Goal: Task Accomplishment & Management: Use online tool/utility

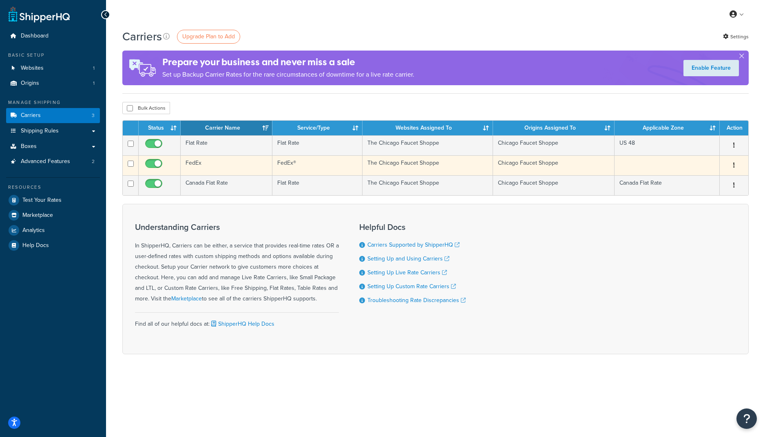
click at [242, 164] on td "FedEx" at bounding box center [227, 165] width 92 height 20
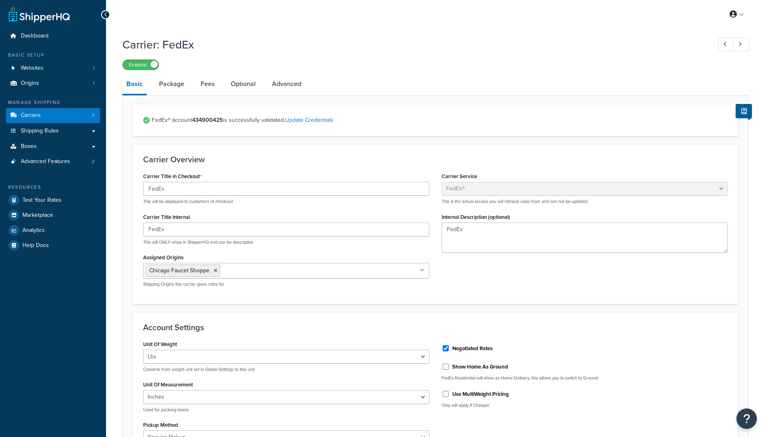
select select "fedEx"
select select "REGULAR_PICKUP"
select select "YOUR_PACKAGING"
click at [283, 84] on link "Advanced" at bounding box center [287, 84] width 38 height 20
select select "false"
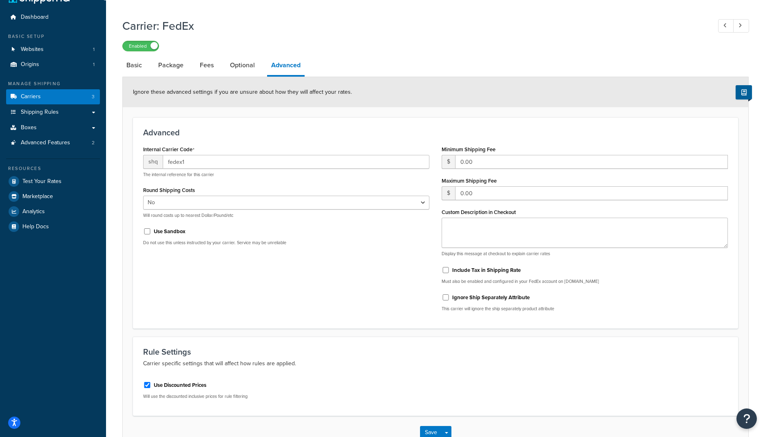
scroll to position [21, 0]
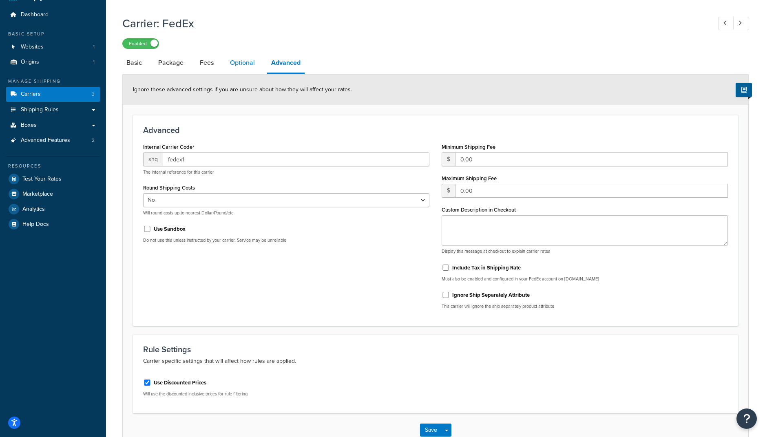
click at [245, 67] on link "Optional" at bounding box center [242, 63] width 33 height 20
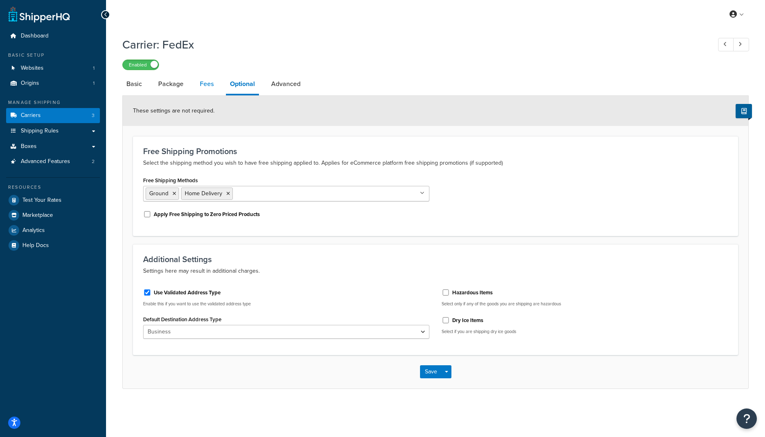
click at [210, 86] on link "Fees" at bounding box center [207, 84] width 22 height 20
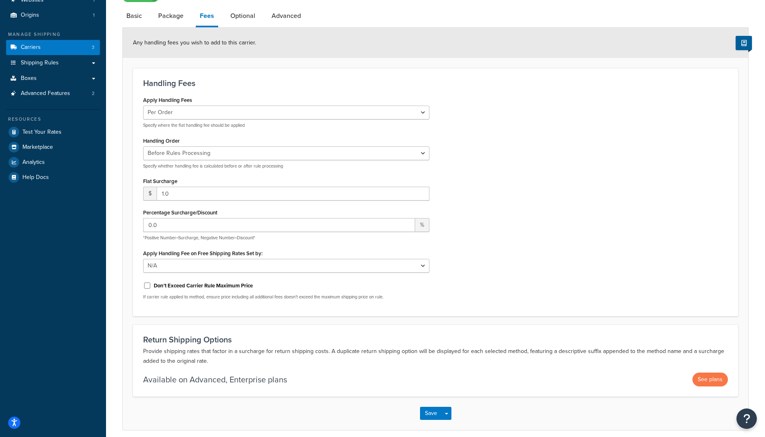
scroll to position [71, 0]
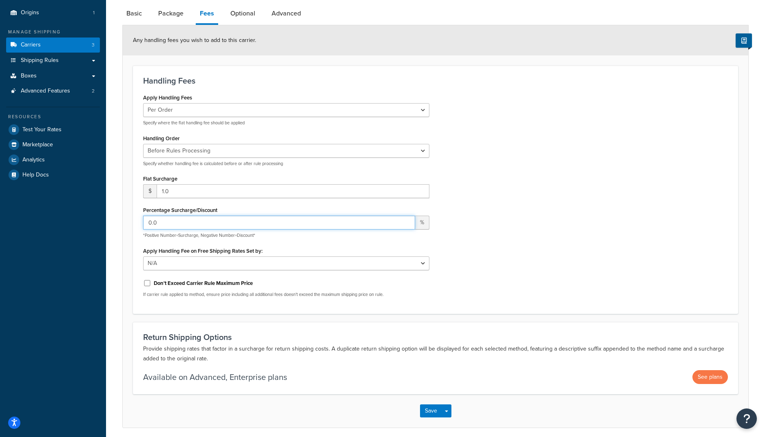
click at [298, 220] on input "0.0" at bounding box center [279, 223] width 272 height 14
click at [289, 241] on div "Apply Handling Fees Per Order Per Item Per Package Specify where the flat handl…" at bounding box center [286, 198] width 299 height 212
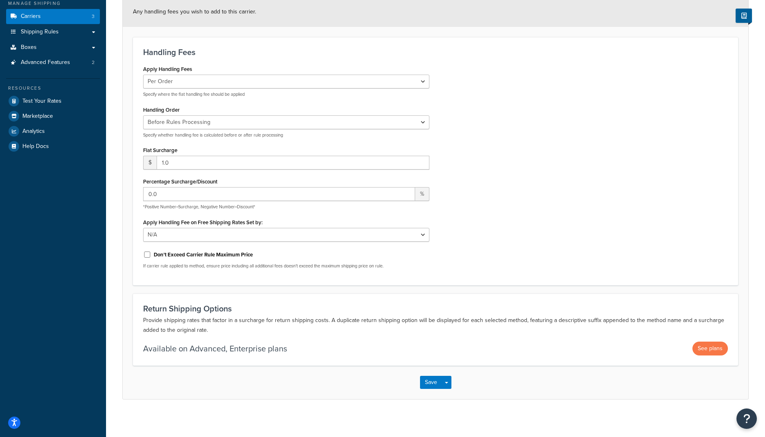
scroll to position [102, 0]
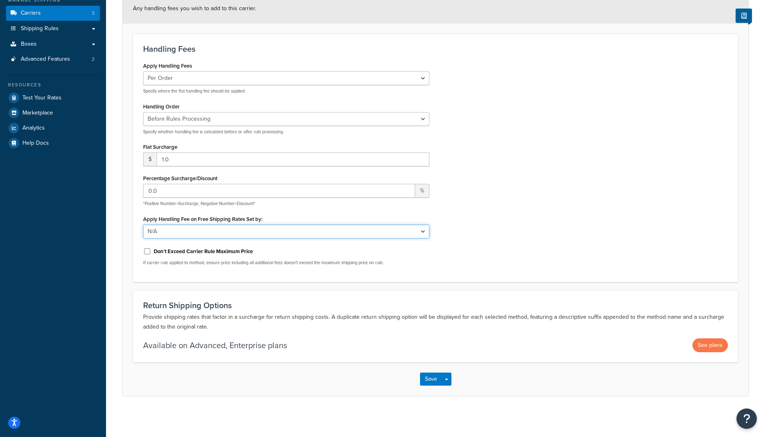
click at [277, 232] on select "N/A Fixed/Free Shipping Methods Free Promotion Rules All Free Shipping" at bounding box center [286, 232] width 286 height 14
click at [448, 381] on button "Save Dropdown" at bounding box center [447, 379] width 10 height 13
click at [451, 352] on div "Return Shipping Options Provide shipping rates that factor in a surcharge for r…" at bounding box center [435, 326] width 605 height 72
click at [286, 342] on p "Available on Advanced, Enterprise plans" at bounding box center [215, 345] width 144 height 11
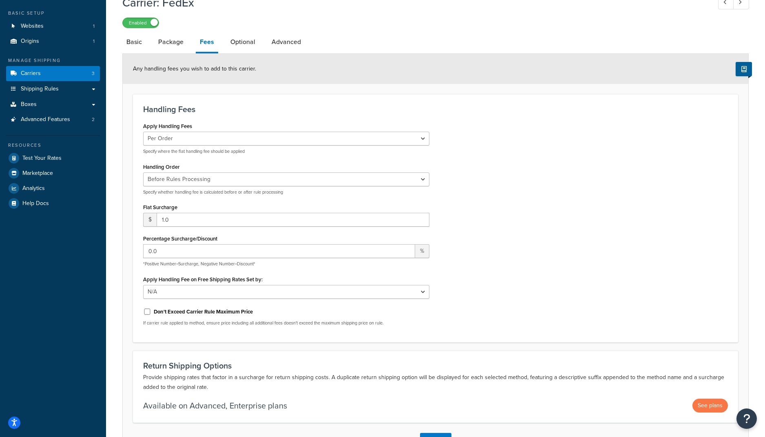
scroll to position [41, 0]
click at [171, 41] on link "Package" at bounding box center [170, 43] width 33 height 20
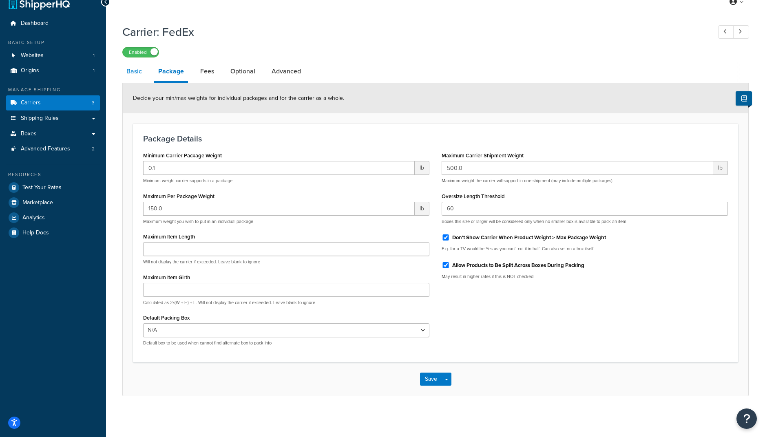
click at [131, 73] on link "Basic" at bounding box center [134, 72] width 24 height 20
select select "fedEx"
select select "REGULAR_PICKUP"
select select "YOUR_PACKAGING"
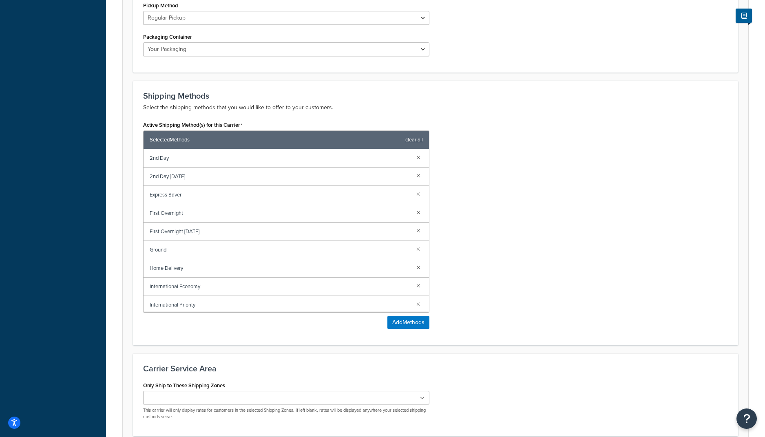
scroll to position [38, 0]
click at [182, 307] on span "Standard Overnight" at bounding box center [280, 303] width 260 height 11
click at [182, 302] on span "Standard Overnight" at bounding box center [280, 303] width 260 height 11
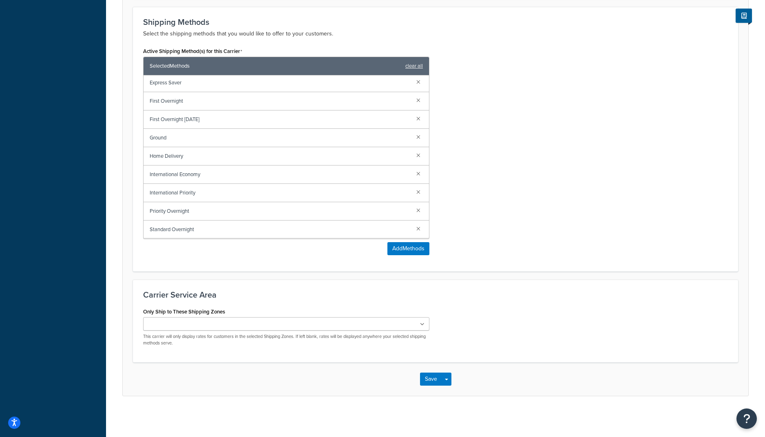
scroll to position [0, 0]
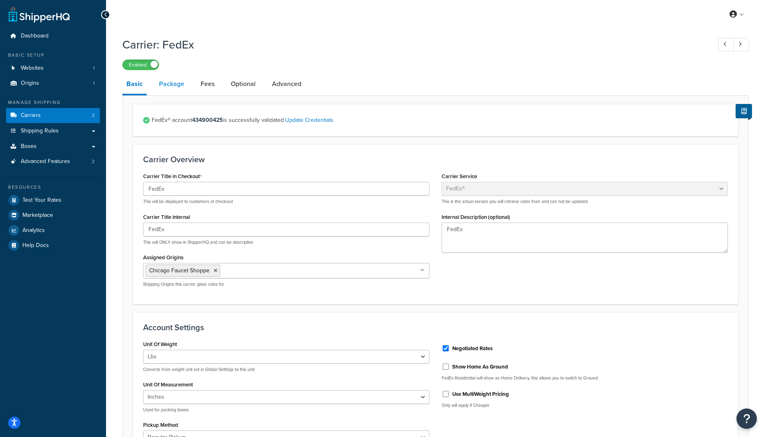
click at [170, 86] on link "Package" at bounding box center [171, 84] width 33 height 20
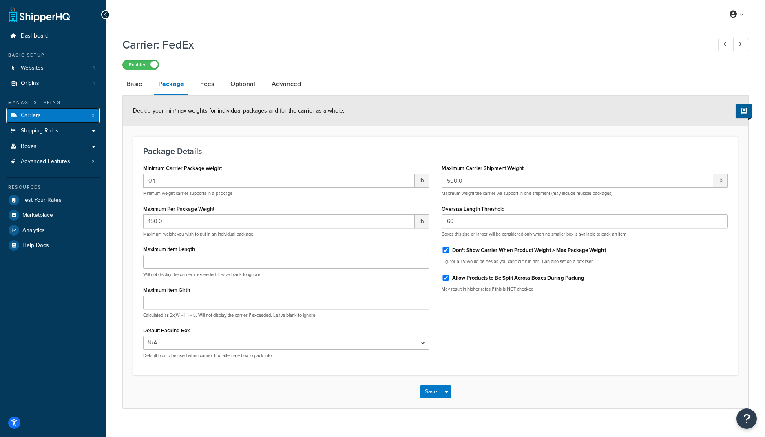
click at [79, 117] on link "Carriers 3" at bounding box center [53, 115] width 94 height 15
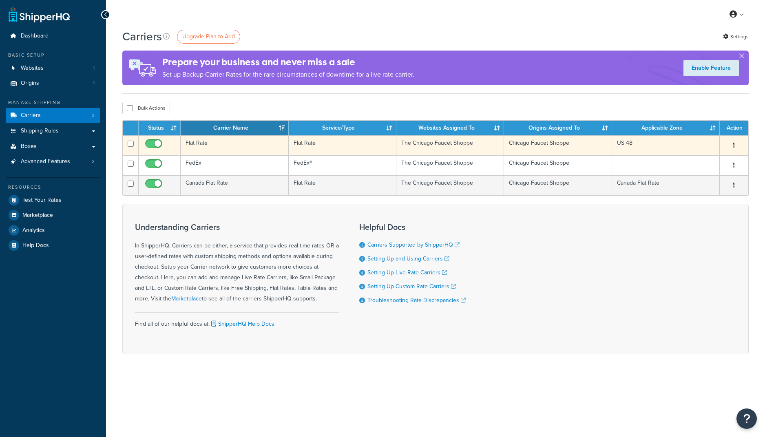
click at [207, 141] on td "Flat Rate" at bounding box center [235, 145] width 108 height 20
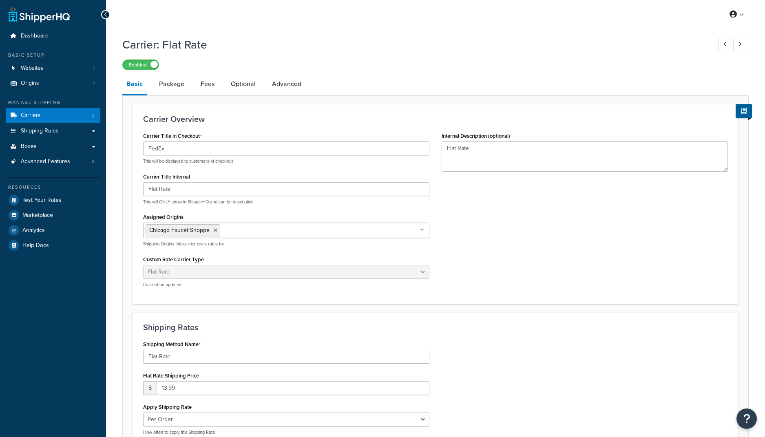
select select "flat"
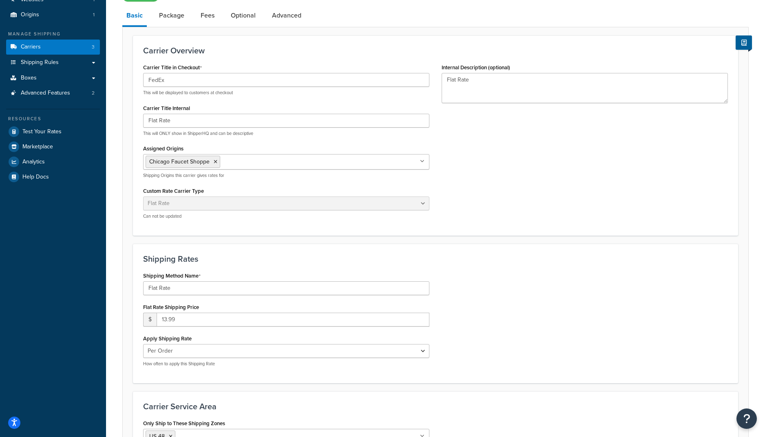
scroll to position [76, 0]
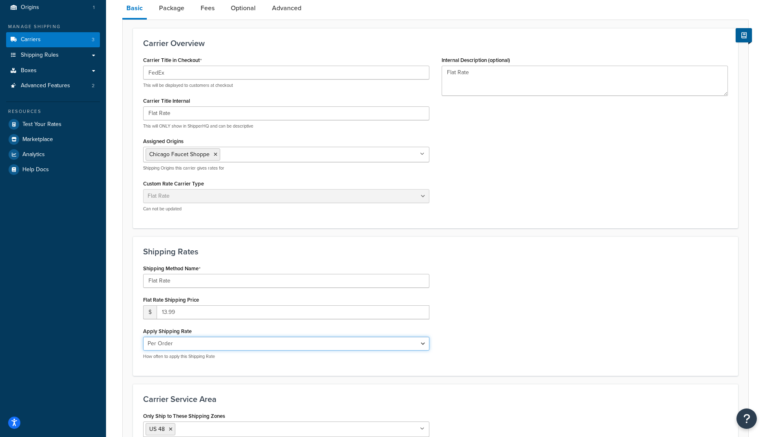
click at [240, 342] on select "Per Order Per Item Per Package" at bounding box center [286, 344] width 286 height 14
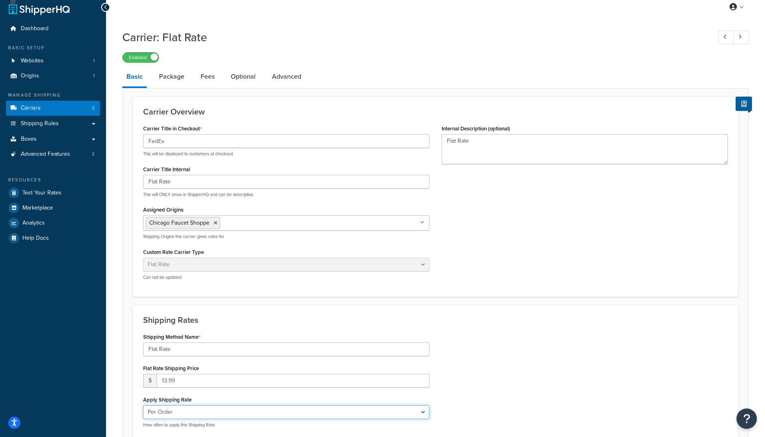
scroll to position [0, 0]
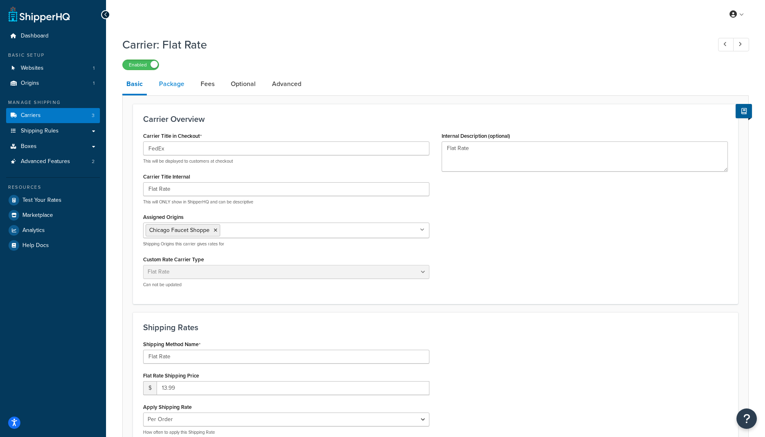
click at [172, 91] on link "Package" at bounding box center [171, 84] width 33 height 20
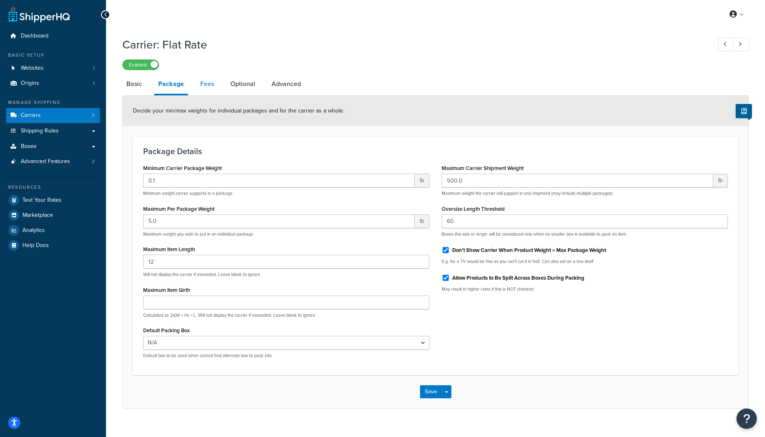
click at [205, 88] on link "Fees" at bounding box center [207, 84] width 22 height 20
select select "AFTER"
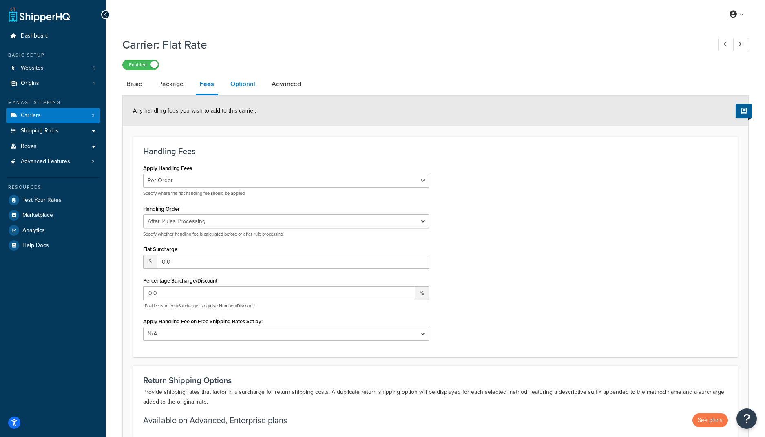
click at [241, 87] on link "Optional" at bounding box center [242, 84] width 33 height 20
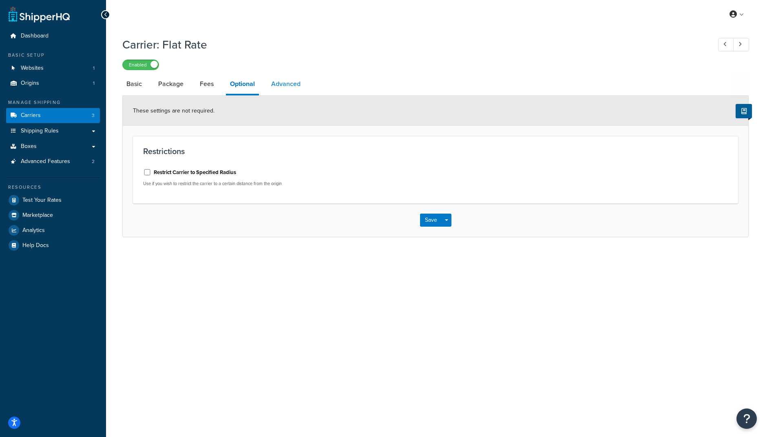
click at [277, 86] on link "Advanced" at bounding box center [286, 84] width 38 height 20
select select "false"
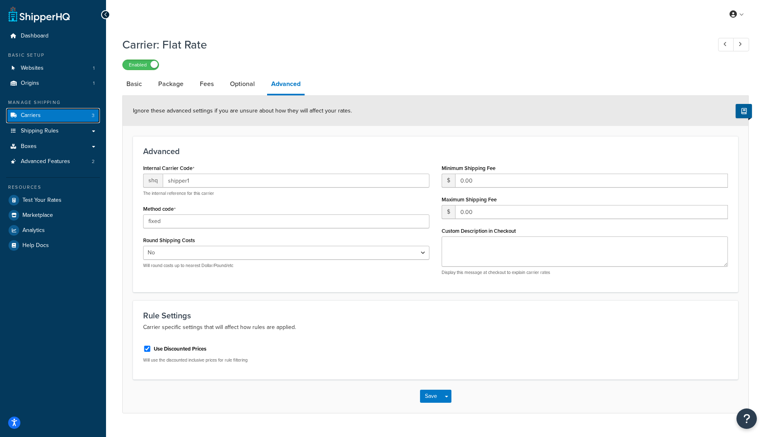
click at [87, 117] on link "Carriers 3" at bounding box center [53, 115] width 94 height 15
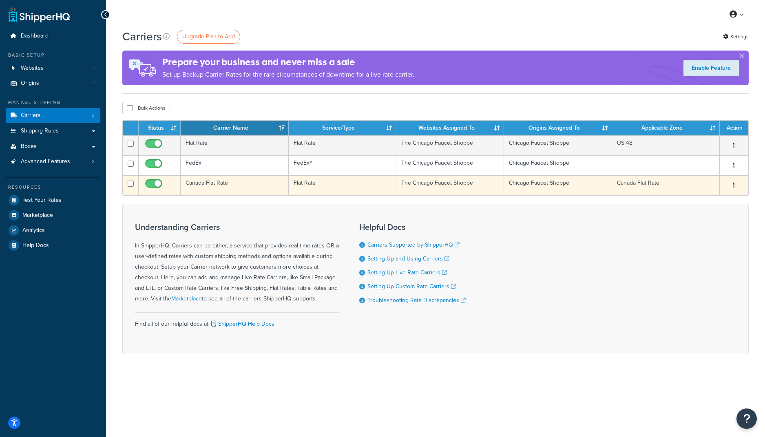
click at [263, 186] on td "Canada Flat Rate" at bounding box center [235, 185] width 108 height 20
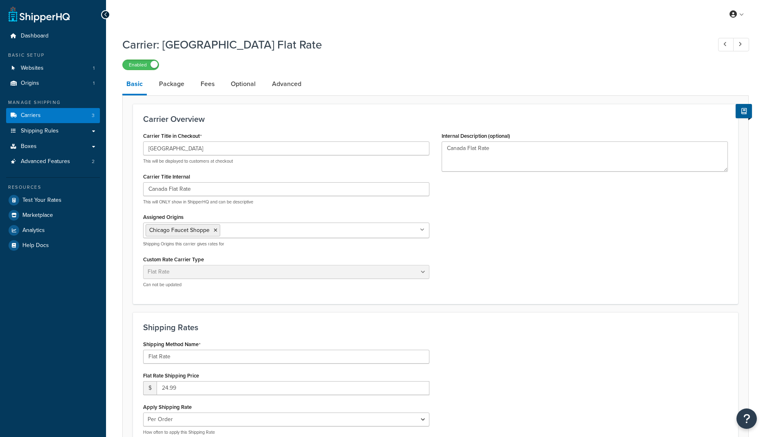
select select "flat"
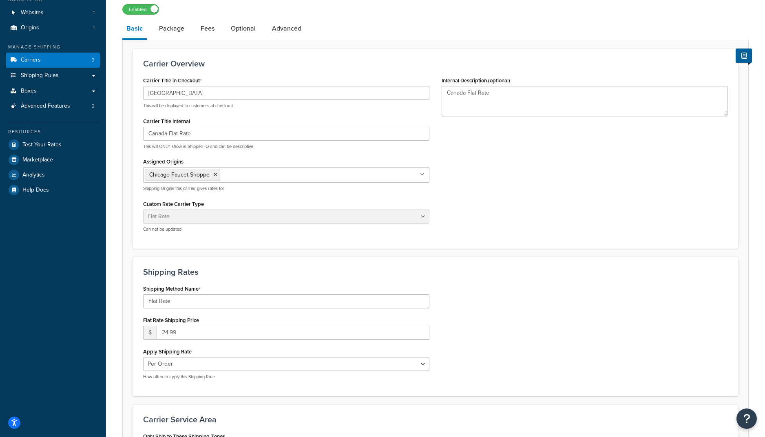
scroll to position [51, 0]
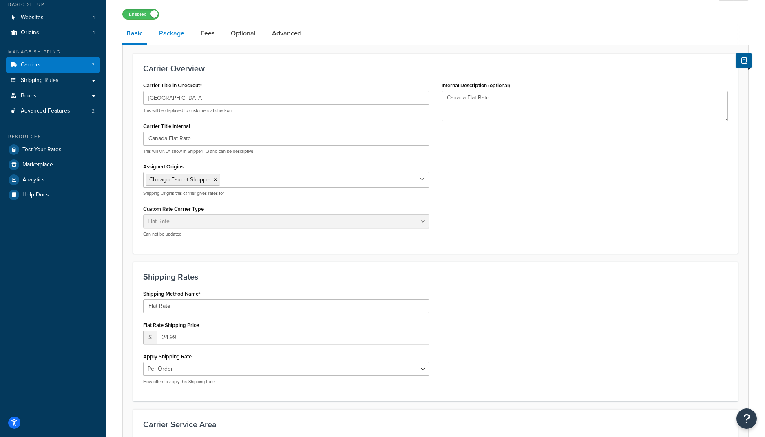
click at [174, 35] on link "Package" at bounding box center [171, 34] width 33 height 20
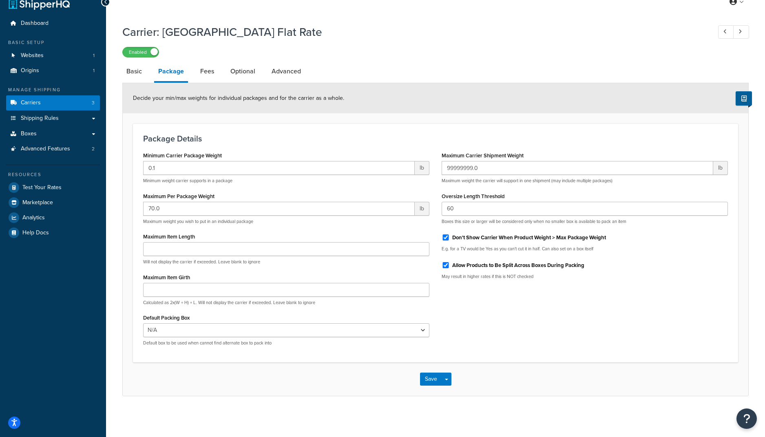
scroll to position [13, 0]
click at [203, 70] on link "Fees" at bounding box center [207, 72] width 22 height 20
select select "AFTER"
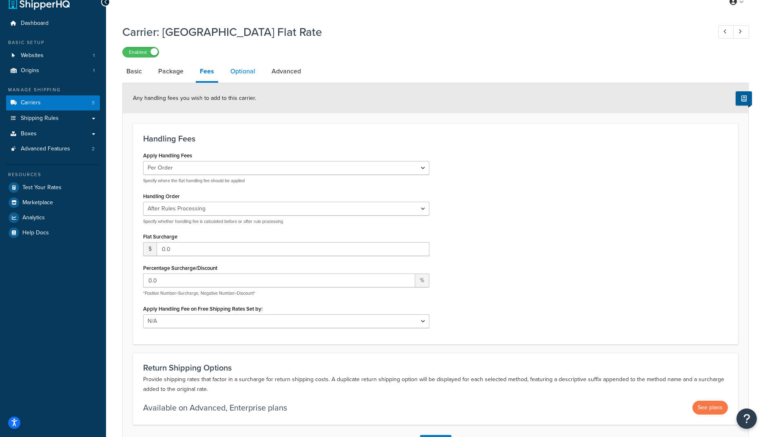
click at [237, 68] on link "Optional" at bounding box center [242, 72] width 33 height 20
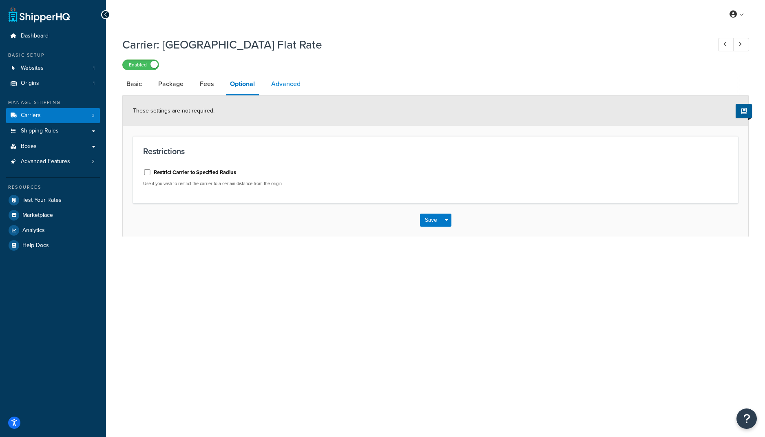
click at [279, 81] on link "Advanced" at bounding box center [286, 84] width 38 height 20
select select "false"
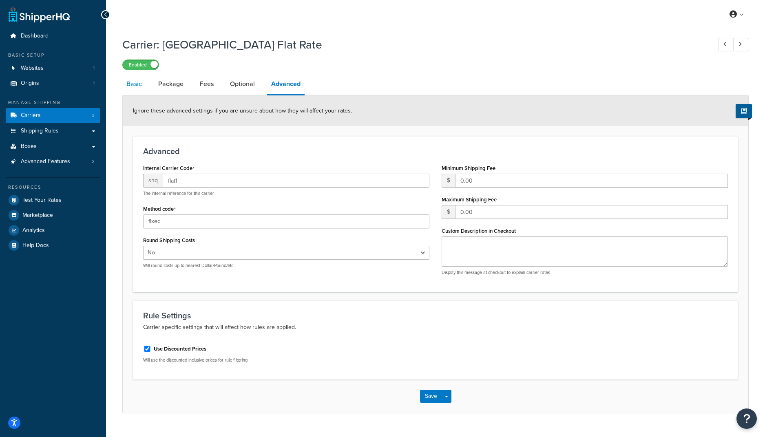
click at [135, 84] on link "Basic" at bounding box center [134, 84] width 24 height 20
select select "flat"
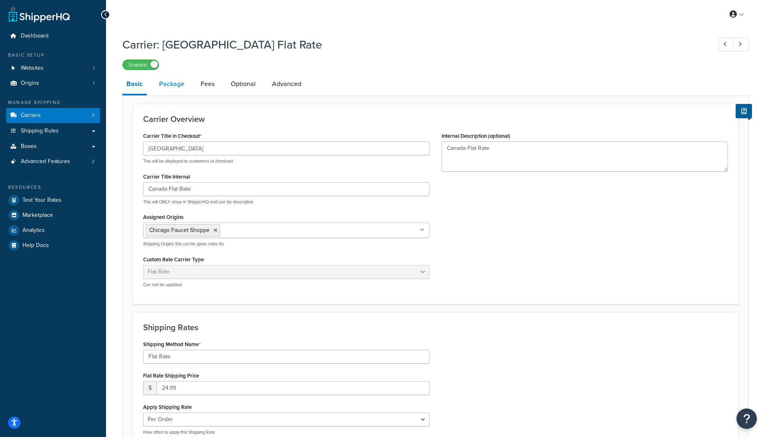
click at [170, 86] on link "Package" at bounding box center [171, 84] width 33 height 20
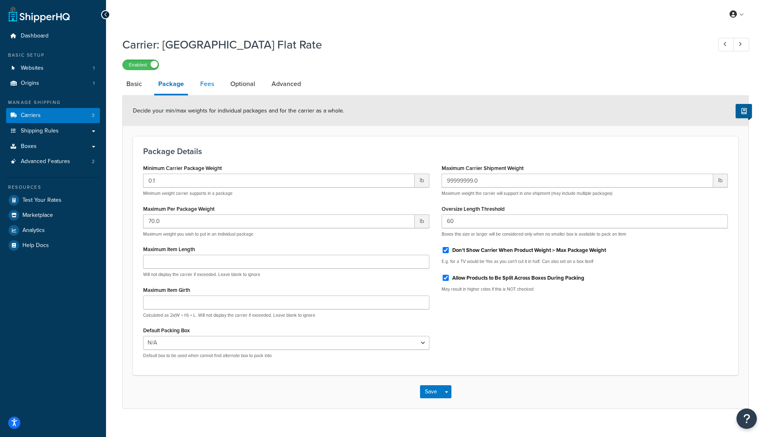
click at [206, 80] on link "Fees" at bounding box center [207, 84] width 22 height 20
select select "AFTER"
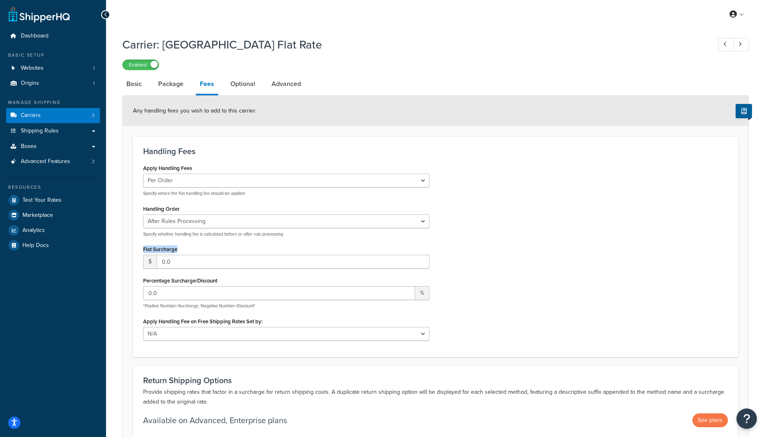
drag, startPoint x: 177, startPoint y: 247, endPoint x: 137, endPoint y: 248, distance: 39.6
click at [137, 248] on div "Apply Handling Fees Per Order Per Item Per Package Specify where the flat handl…" at bounding box center [286, 254] width 299 height 184
copy label "Flat Surcharge"
drag, startPoint x: 259, startPoint y: 307, endPoint x: 136, endPoint y: 308, distance: 122.8
click at [136, 308] on div "Handling Fees Apply Handling Fees Per Order Per Item Per Package Specify where …" at bounding box center [435, 246] width 605 height 221
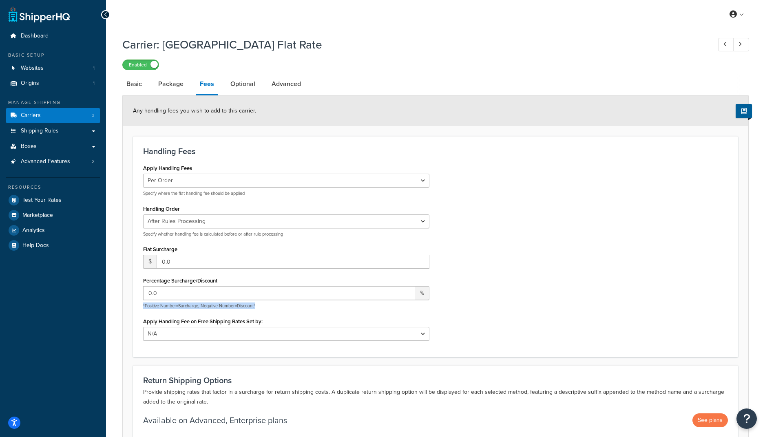
copy p "*Positive Number=Surcharge, Negative Number=Discount*"
click at [44, 133] on span "Shipping Rules" at bounding box center [40, 131] width 38 height 7
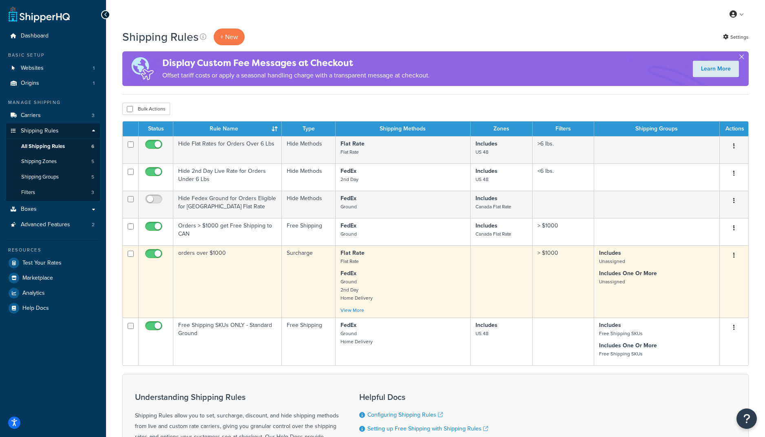
click at [393, 286] on p "FedEx Ground 2nd Day Home Delivery" at bounding box center [403, 286] width 125 height 33
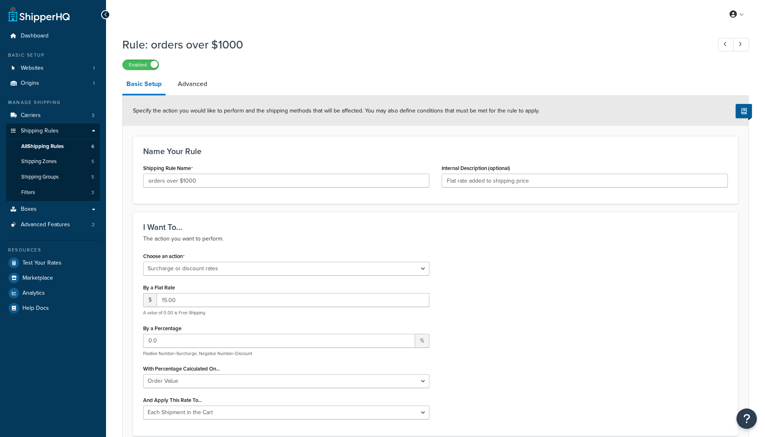
select select "SURCHARGE"
select select "ORDER"
click at [205, 85] on link "Advanced" at bounding box center [193, 84] width 38 height 20
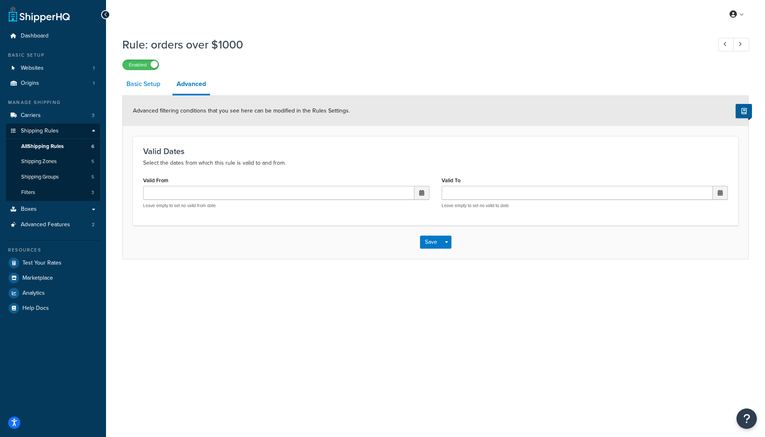
click at [146, 86] on link "Basic Setup" at bounding box center [143, 84] width 42 height 20
select select "SURCHARGE"
select select "ORDER"
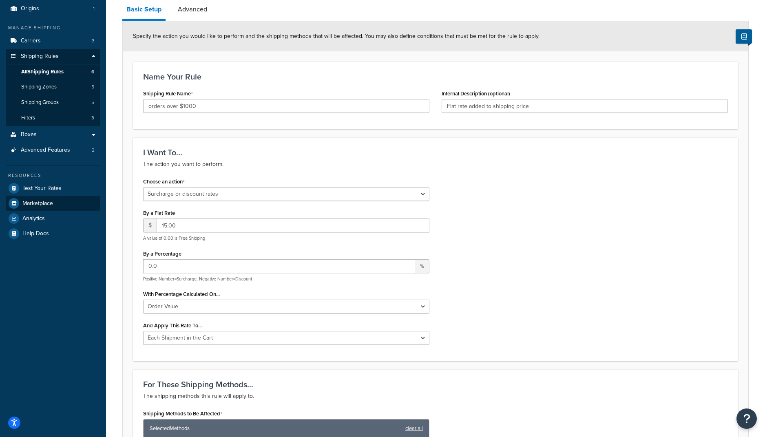
scroll to position [66, 0]
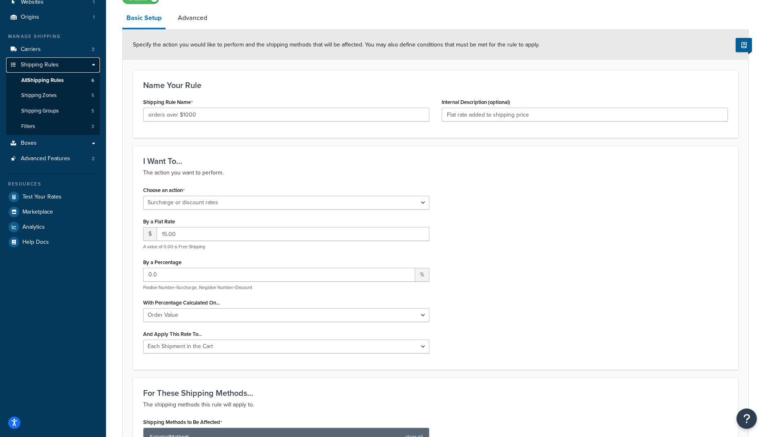
click at [33, 63] on span "Shipping Rules" at bounding box center [40, 65] width 38 height 7
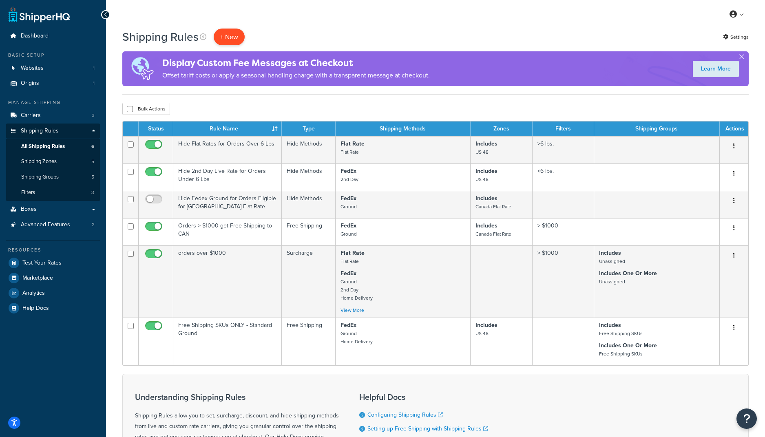
click at [228, 36] on p "+ New" at bounding box center [229, 37] width 31 height 17
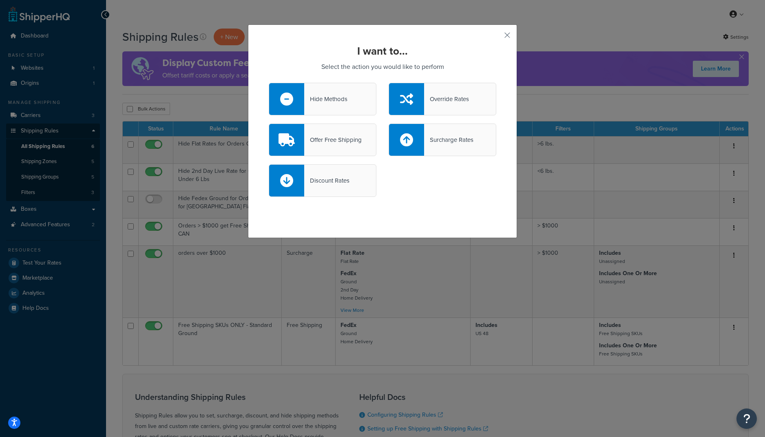
click at [402, 142] on icon at bounding box center [406, 139] width 13 height 13
click at [0, 0] on input "Surcharge Rates" at bounding box center [0, 0] width 0 height 0
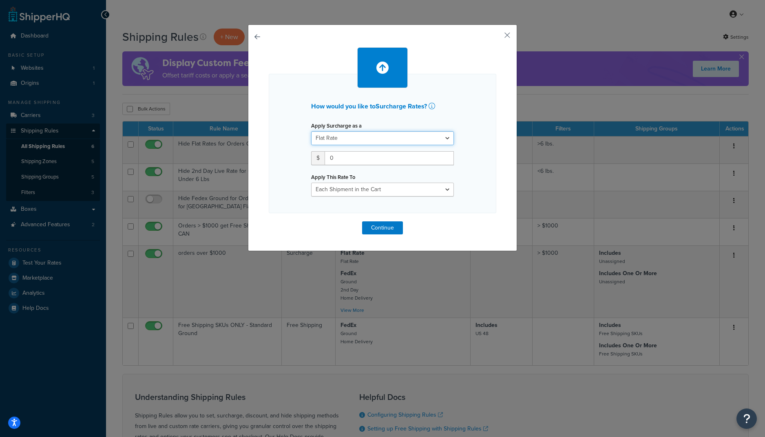
click at [381, 141] on select "Flat Rate Percentage Flat Rate & Percentage" at bounding box center [382, 138] width 143 height 14
click at [311, 131] on select "Flat Rate Percentage Flat Rate & Percentage" at bounding box center [382, 138] width 143 height 14
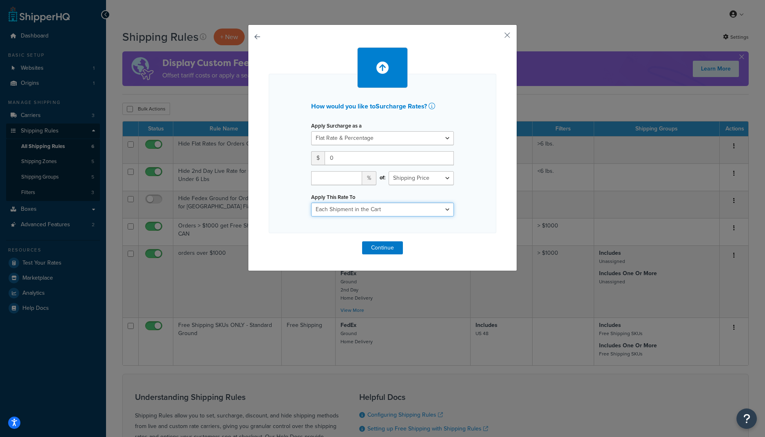
click at [356, 208] on select "Each Shipment in the Cart Each Shipping Group in the Cart Each Item within a Sh…" at bounding box center [382, 210] width 143 height 14
click at [346, 213] on select "Each Shipment in the Cart Each Shipping Group in the Cart Each Item within a Sh…" at bounding box center [382, 210] width 143 height 14
click at [311, 203] on select "Each Shipment in the Cart Each Shipping Group in the Cart Each Item within a Sh…" at bounding box center [382, 210] width 143 height 14
click at [361, 143] on select "Flat Rate Percentage Flat Rate & Percentage" at bounding box center [382, 138] width 143 height 14
click at [340, 154] on input "0" at bounding box center [389, 158] width 129 height 14
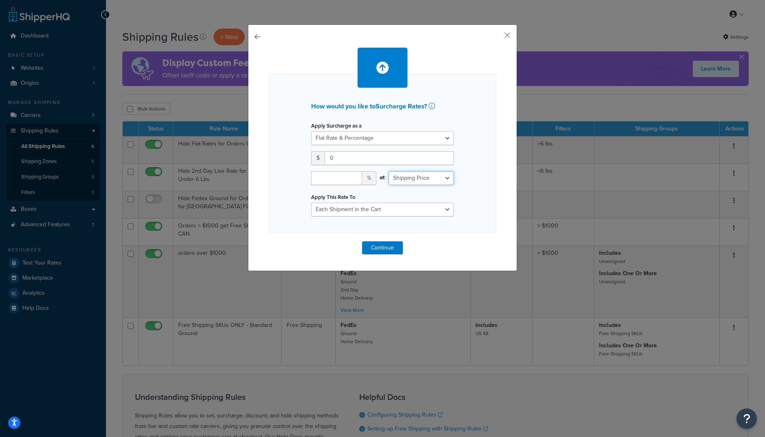
click at [427, 178] on select "Shipping Price Order Value" at bounding box center [421, 178] width 65 height 14
click at [343, 109] on h2 "How would you like to Surcharge Rates ?" at bounding box center [382, 106] width 143 height 7
drag, startPoint x: 312, startPoint y: 107, endPoint x: 429, endPoint y: 106, distance: 116.7
click at [429, 106] on h2 "How would you like to Surcharge Rates ?" at bounding box center [382, 106] width 143 height 7
click at [435, 106] on icon at bounding box center [432, 106] width 7 height 7
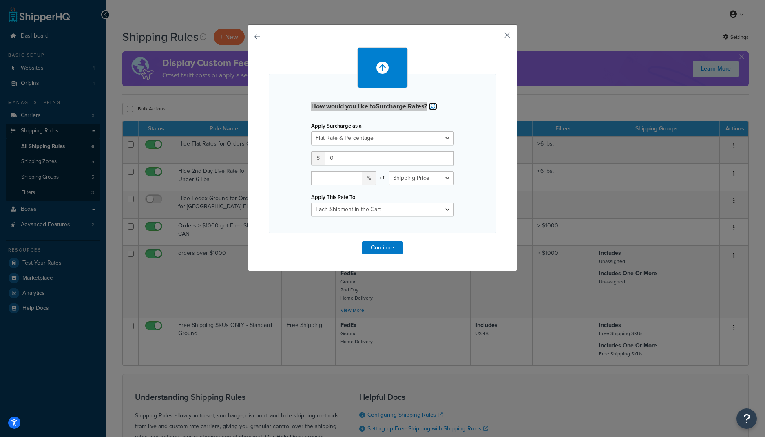
copy h2 "How would you like to Surcharge Rates ?"
click at [325, 137] on select "Flat Rate Percentage Flat Rate & Percentage" at bounding box center [382, 138] width 143 height 14
click at [325, 140] on select "Flat Rate Percentage Flat Rate & Percentage" at bounding box center [382, 138] width 143 height 14
click at [421, 176] on select "Shipping Price Order Value" at bounding box center [421, 178] width 65 height 14
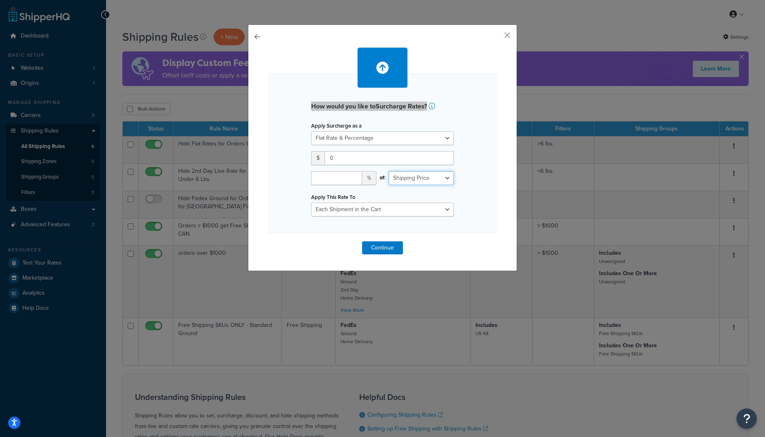
click at [421, 176] on select "Shipping Price Order Value" at bounding box center [421, 178] width 65 height 14
click at [420, 179] on select "Shipping Price Order Value" at bounding box center [421, 178] width 65 height 14
click at [369, 212] on select "Each Shipment in the Cart Each Shipping Group in the Cart Each Item within a Sh…" at bounding box center [382, 210] width 143 height 14
click at [351, 139] on select "Flat Rate Percentage Flat Rate & Percentage" at bounding box center [382, 138] width 143 height 14
click at [311, 131] on select "Flat Rate Percentage Flat Rate & Percentage" at bounding box center [382, 138] width 143 height 14
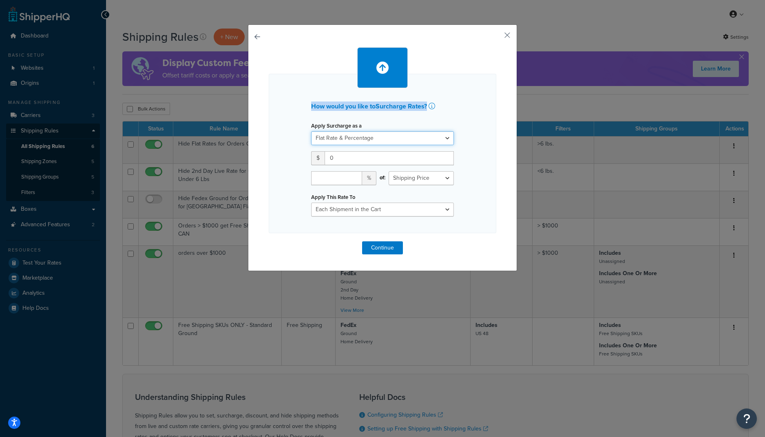
click at [339, 144] on select "Flat Rate Percentage Flat Rate & Percentage" at bounding box center [382, 138] width 143 height 14
click at [311, 131] on select "Flat Rate Percentage Flat Rate & Percentage" at bounding box center [382, 138] width 143 height 14
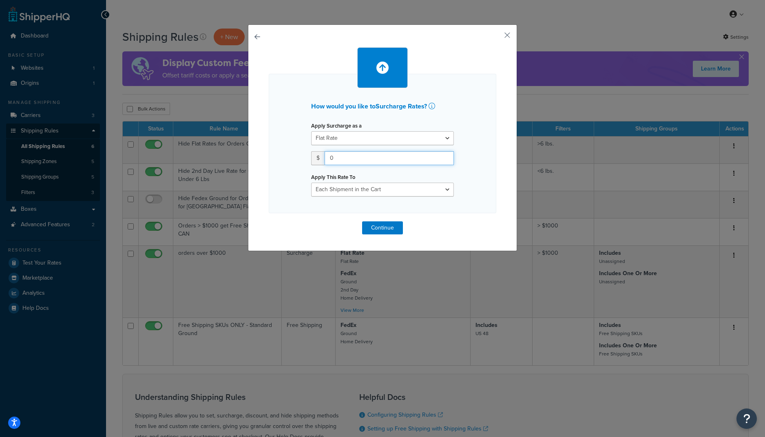
click at [343, 157] on input "0" at bounding box center [389, 158] width 129 height 14
click at [343, 143] on select "Flat Rate Percentage Flat Rate & Percentage" at bounding box center [382, 138] width 143 height 14
select select "FLAT_RATE_AND_PERCENTAGE"
click at [311, 131] on select "Flat Rate Percentage Flat Rate & Percentage" at bounding box center [382, 138] width 143 height 14
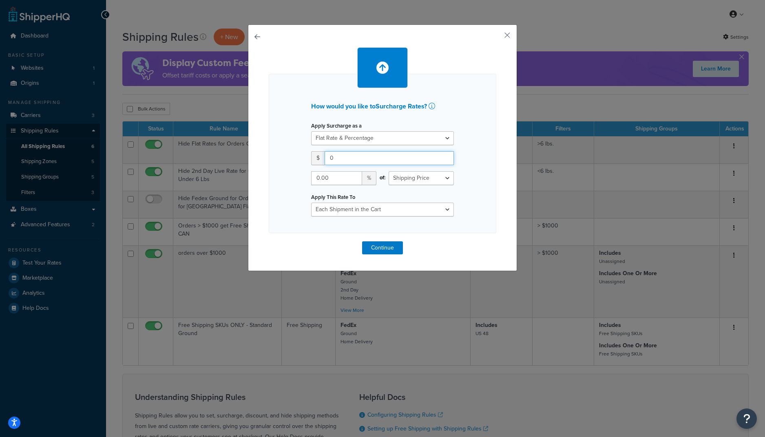
click at [343, 162] on input "0" at bounding box center [389, 158] width 129 height 14
drag, startPoint x: 338, startPoint y: 159, endPoint x: 326, endPoint y: 159, distance: 11.8
click at [326, 159] on input "0" at bounding box center [389, 158] width 129 height 14
click at [282, 182] on div "How would you like to Surcharge Rates ? Apply Surcharge as a Flat Rate Percenta…" at bounding box center [383, 153] width 228 height 159
drag, startPoint x: 332, startPoint y: 158, endPoint x: 328, endPoint y: 158, distance: 4.5
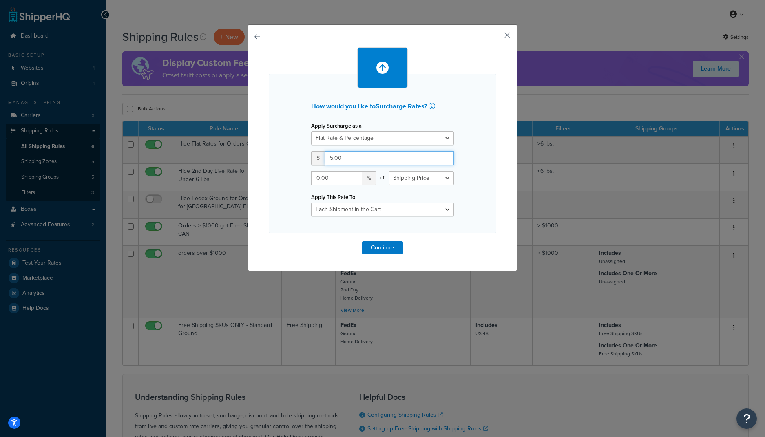
click at [328, 158] on input "5.00" at bounding box center [389, 158] width 129 height 14
type input "7.00"
click at [302, 190] on div "How would you like to Surcharge Rates ? Apply Surcharge as a Flat Rate Percenta…" at bounding box center [383, 153] width 228 height 159
click at [343, 208] on select "Each Shipment in the Cart Each Shipping Group in the Cart Each Item within a Sh…" at bounding box center [382, 210] width 143 height 14
click at [311, 203] on select "Each Shipment in the Cart Each Shipping Group in the Cart Each Item within a Sh…" at bounding box center [382, 210] width 143 height 14
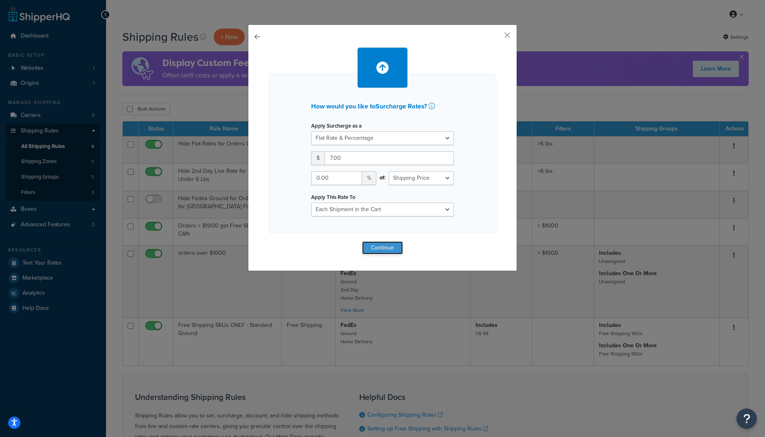
click at [391, 246] on button "Continue" at bounding box center [382, 247] width 41 height 13
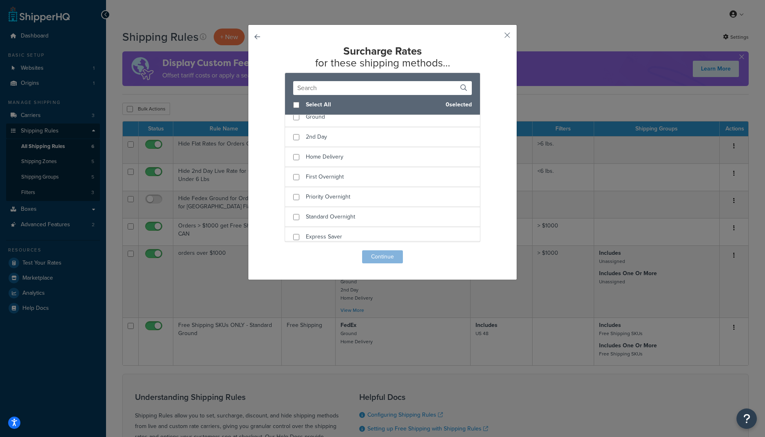
scroll to position [110, 0]
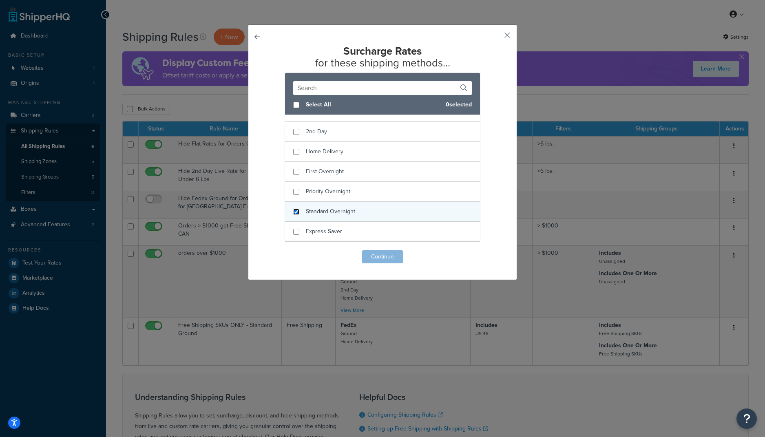
click at [297, 211] on input "checkbox" at bounding box center [296, 212] width 6 height 6
checkbox input "true"
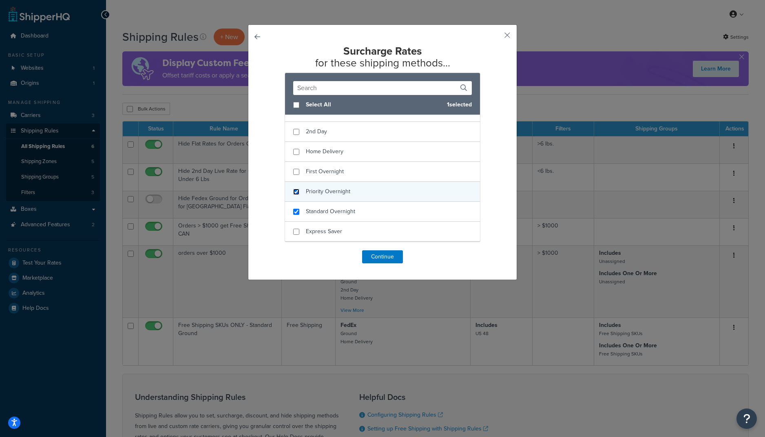
click at [297, 192] on input "checkbox" at bounding box center [296, 192] width 6 height 6
checkbox input "true"
click at [297, 175] on input "checkbox" at bounding box center [296, 172] width 6 height 6
checkbox input "true"
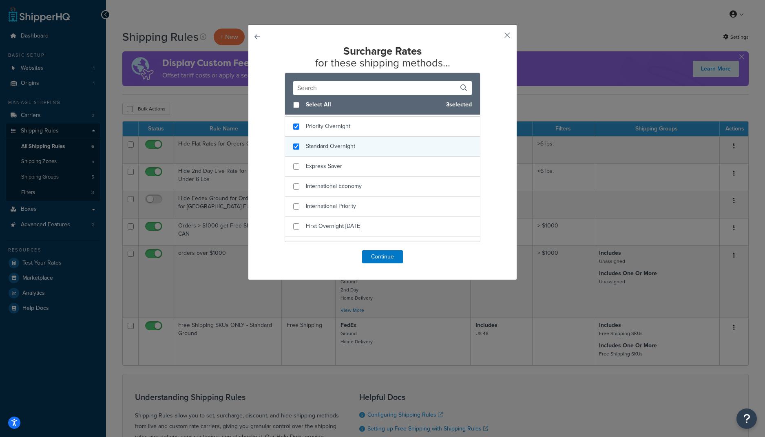
scroll to position [189, 0]
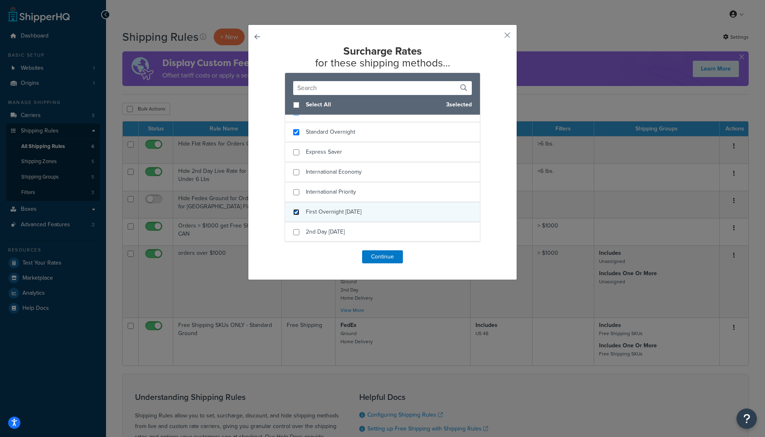
click at [297, 211] on input "checkbox" at bounding box center [296, 212] width 6 height 6
checkbox input "true"
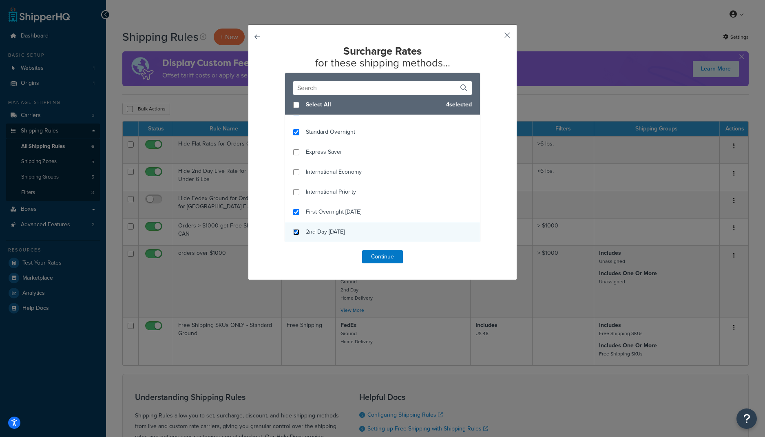
click at [296, 233] on input "checkbox" at bounding box center [296, 232] width 6 height 6
checkbox input "false"
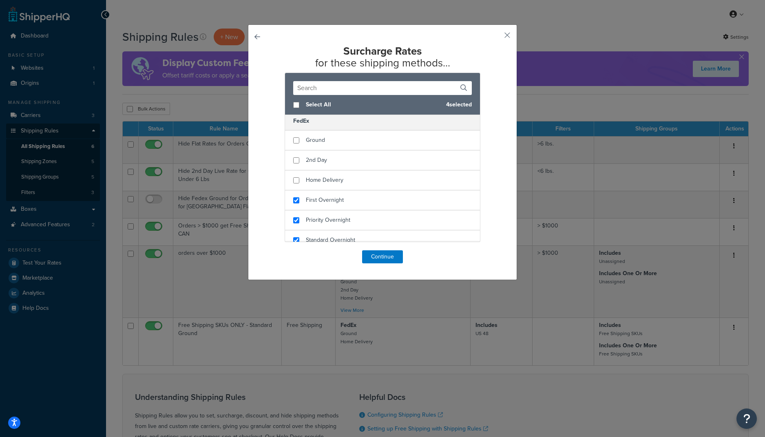
scroll to position [74, 0]
click at [395, 256] on button "Continue" at bounding box center [382, 256] width 41 height 13
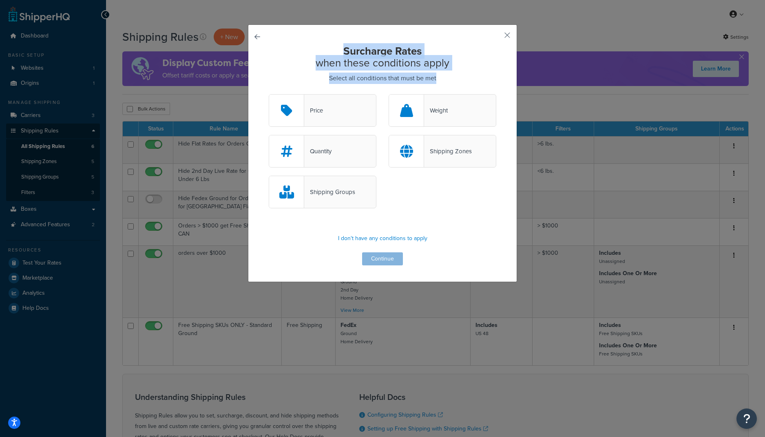
drag, startPoint x: 343, startPoint y: 53, endPoint x: 438, endPoint y: 77, distance: 98.4
click at [438, 77] on div "Surcharge Rates when these conditions apply Select all conditions that must be …" at bounding box center [383, 155] width 228 height 220
copy div "Surcharge Rates when these conditions apply Select all conditions that must be …"
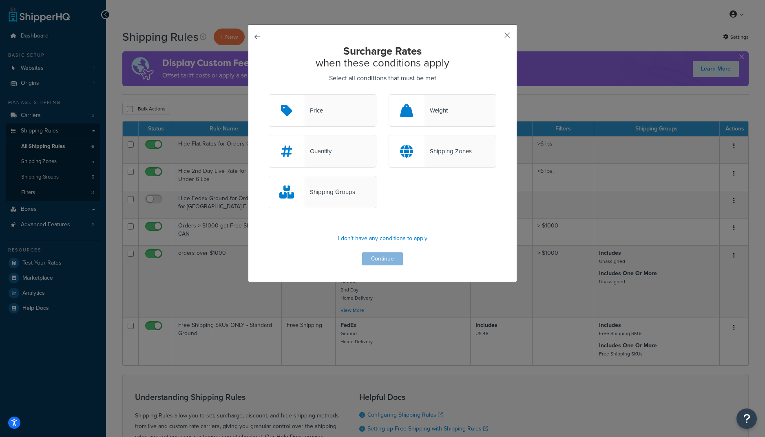
click at [437, 221] on div "Surcharge Rates when these conditions apply Select all conditions that must be …" at bounding box center [383, 155] width 228 height 220
click at [373, 238] on p "I don't have any conditions to apply" at bounding box center [383, 238] width 228 height 11
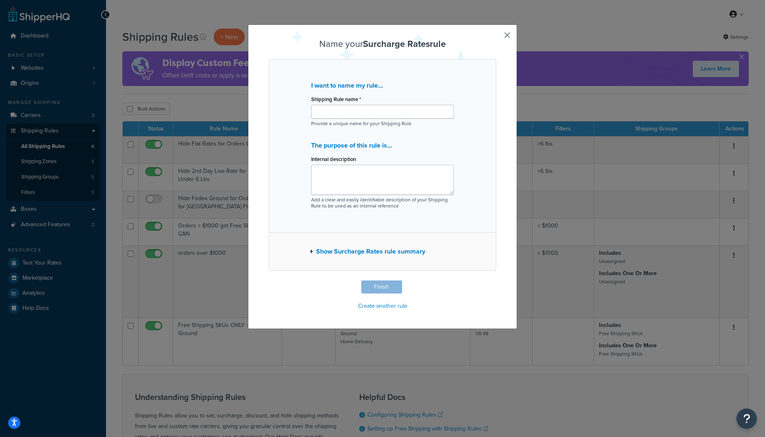
drag, startPoint x: 446, startPoint y: 43, endPoint x: 315, endPoint y: 48, distance: 130.6
click at [315, 48] on h3 "Name your Surcharge Rates rule" at bounding box center [383, 44] width 228 height 10
copy h3 "Name your Surcharge Rates rule"
click at [339, 111] on input "Shipping Rule name *" at bounding box center [382, 112] width 143 height 14
paste input "FedEx Overnight Surcharge +$7"
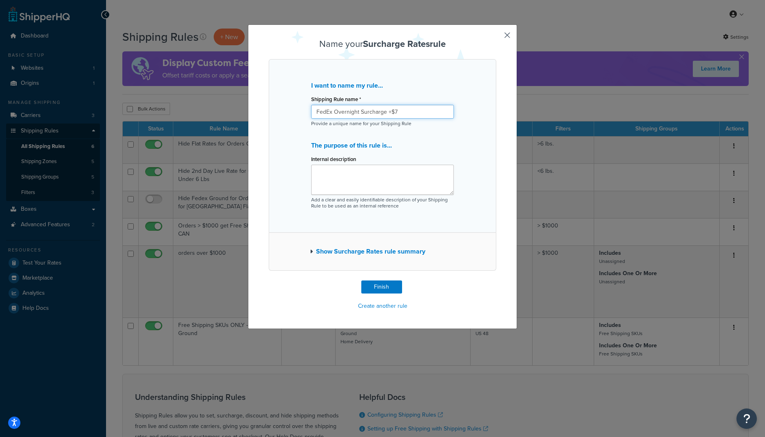
click at [317, 111] on input "FedEx Overnight Surcharge +$7" at bounding box center [382, 112] width 143 height 14
type input "FedEx Overnight Surcharge +$7"
click at [348, 173] on textarea "Internal description" at bounding box center [382, 180] width 143 height 30
paste textarea "Add $7 per shipment to all FedEx Overnight methods to cover FedEx surcharges no…"
click at [327, 173] on textarea "Add $7 per shipment to all FedEx Overnight methods to cover FedEx surcharges no…" at bounding box center [382, 180] width 143 height 30
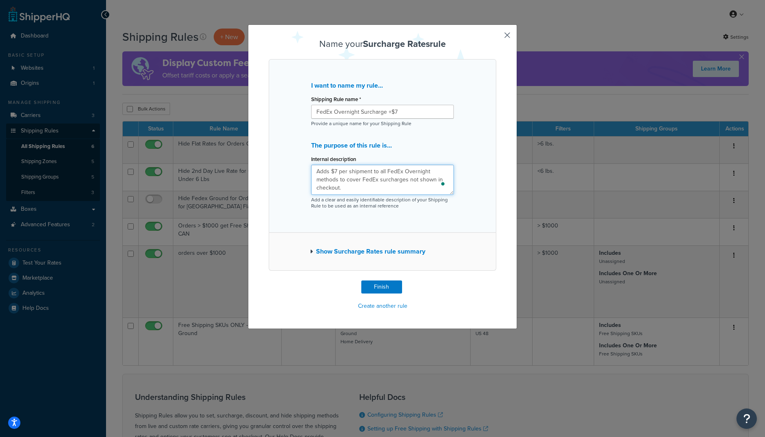
click at [365, 188] on textarea "Adds $7 per shipment to all FedEx Overnight methods to cover FedEx surcharges n…" at bounding box center [382, 180] width 143 height 30
type textarea "Adds $7 per shipment to all FedEx Overnight methods to cover FedEx surcharges n…"
click at [312, 251] on icon "button" at bounding box center [311, 252] width 3 height 6
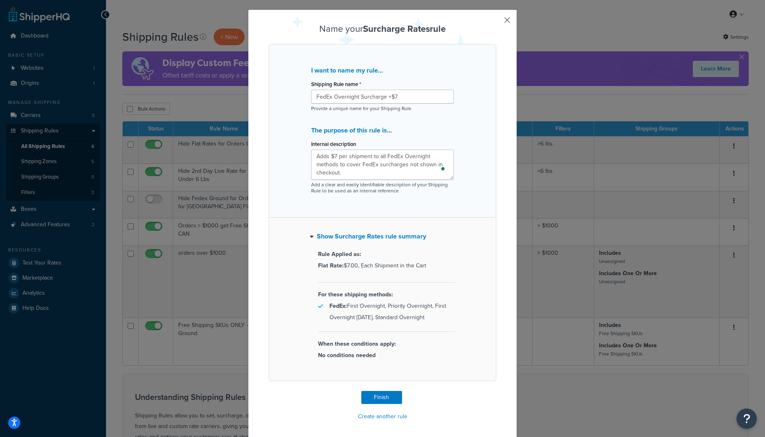
scroll to position [18, 0]
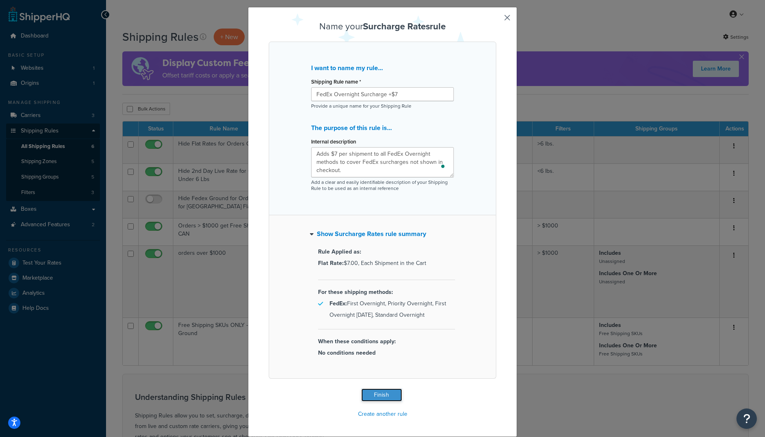
click at [379, 396] on button "Finish" at bounding box center [381, 395] width 41 height 13
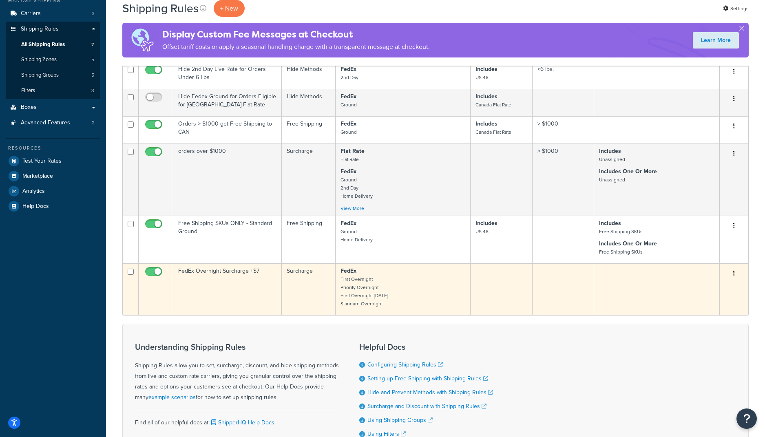
scroll to position [106, 0]
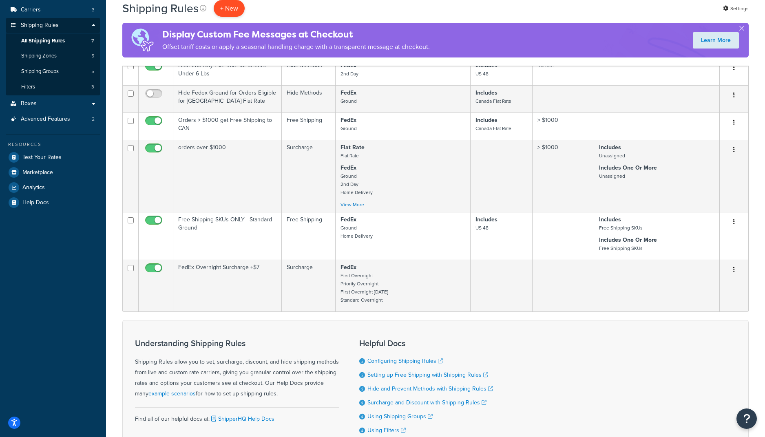
click at [228, 10] on p "+ New" at bounding box center [229, 8] width 31 height 17
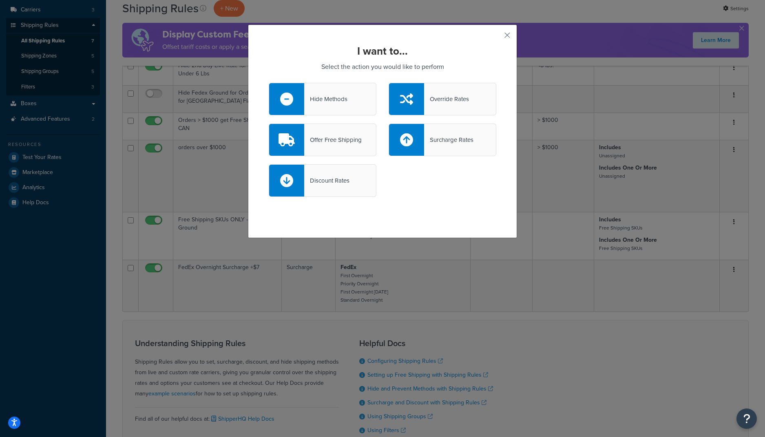
click at [443, 143] on div "Surcharge Rates" at bounding box center [448, 139] width 49 height 11
click at [0, 0] on input "Surcharge Rates" at bounding box center [0, 0] width 0 height 0
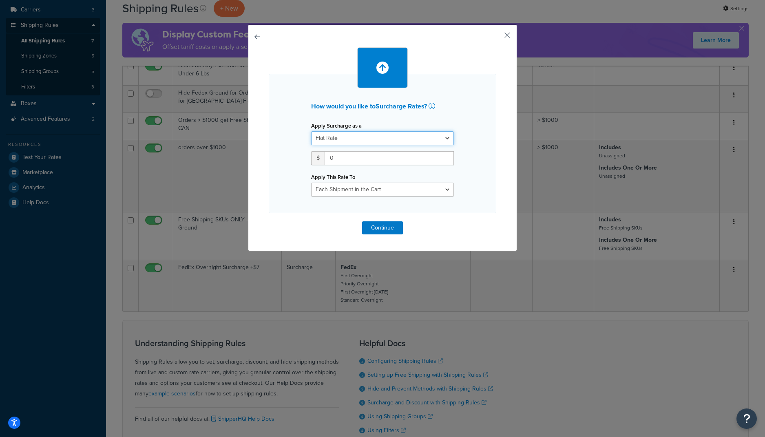
click at [376, 140] on select "Flat Rate Percentage Flat Rate & Percentage" at bounding box center [382, 138] width 143 height 14
click at [311, 131] on select "Flat Rate Percentage Flat Rate & Percentage" at bounding box center [382, 138] width 143 height 14
click at [343, 159] on input "0" at bounding box center [389, 158] width 129 height 14
type input "5"
click at [339, 192] on select "Each Shipment in the Cart Each Shipping Group in the Cart Each Item within a Sh…" at bounding box center [382, 190] width 143 height 14
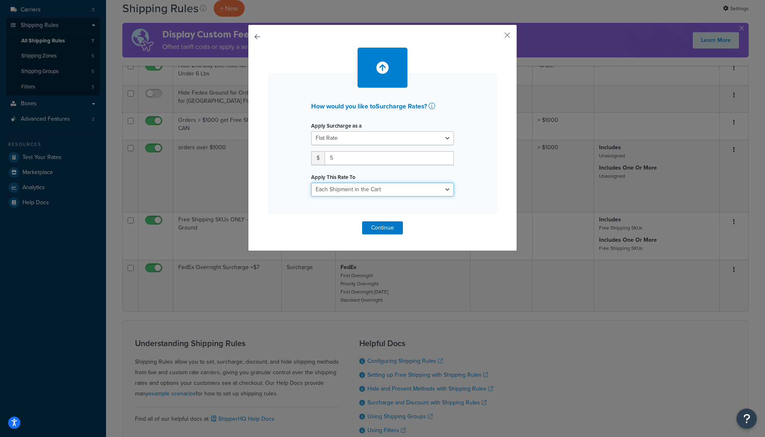
click at [311, 183] on select "Each Shipment in the Cart Each Shipping Group in the Cart Each Item within a Sh…" at bounding box center [382, 190] width 143 height 14
click at [381, 229] on button "Continue" at bounding box center [382, 227] width 41 height 13
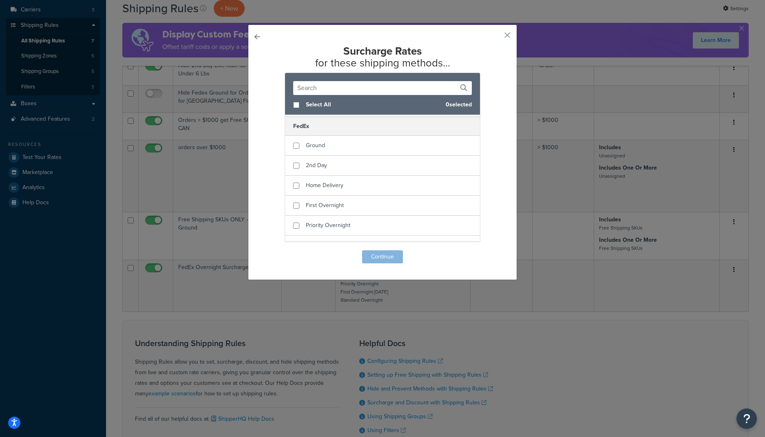
scroll to position [80, 0]
click at [295, 162] on input "checkbox" at bounding box center [296, 162] width 6 height 6
checkbox input "true"
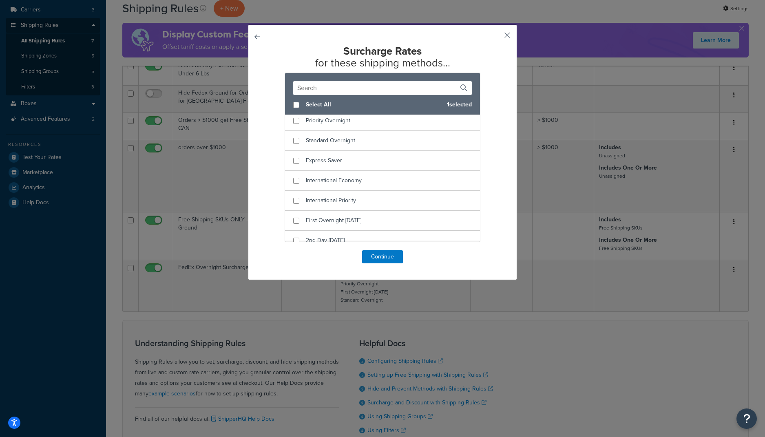
scroll to position [189, 0]
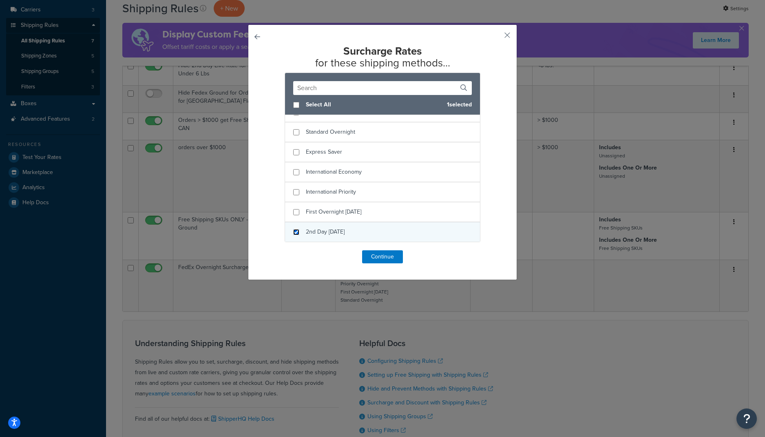
click at [295, 232] on input "checkbox" at bounding box center [296, 232] width 6 height 6
checkbox input "true"
click at [389, 256] on button "Continue" at bounding box center [382, 256] width 41 height 13
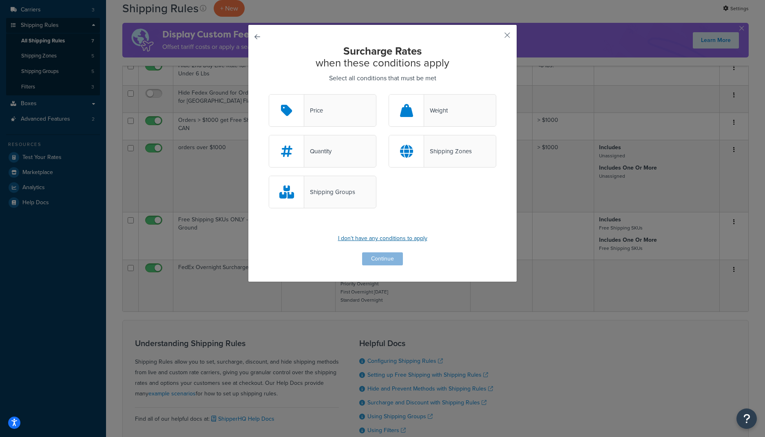
click at [393, 237] on p "I don't have any conditions to apply" at bounding box center [383, 238] width 228 height 11
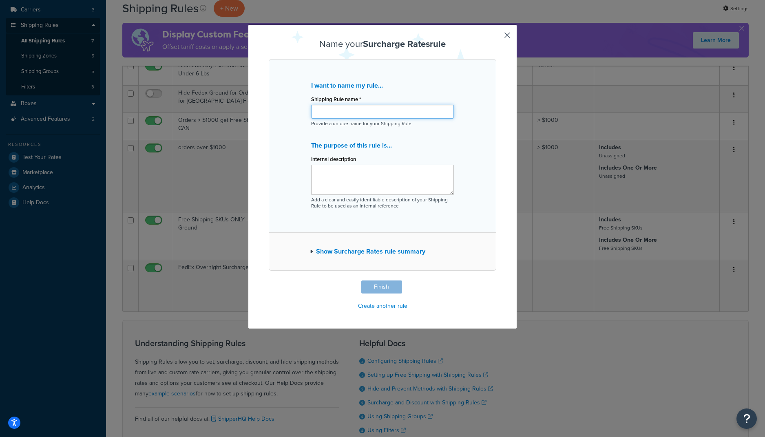
click at [348, 113] on input "Shipping Rule name *" at bounding box center [382, 112] width 143 height 14
click at [329, 169] on textarea "Internal description" at bounding box center [382, 180] width 143 height 30
paste textarea "Add $7 per shipment to all FedEx Overnight methods to cover FedEx surcharges no…"
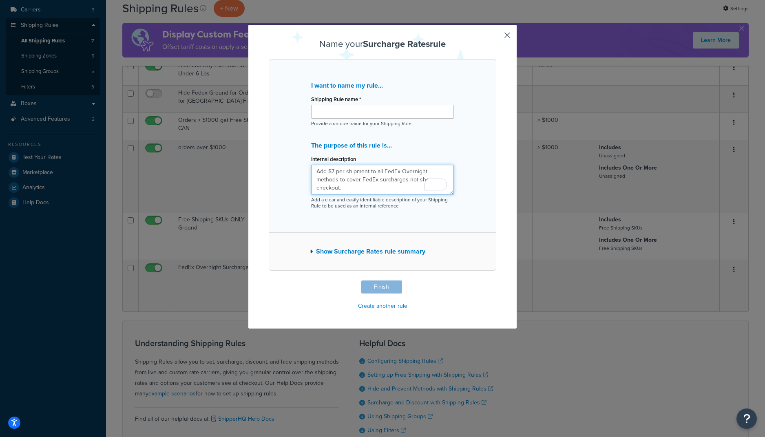
click at [327, 172] on textarea "Add $7 per shipment to all FedEx Overnight methods to cover FedEx surcharges no…" at bounding box center [382, 180] width 143 height 30
click at [337, 171] on textarea "Adds $7 per shipment to all FedEx Overnight methods to cover FedEx surcharges n…" at bounding box center [382, 180] width 143 height 30
drag, startPoint x: 405, startPoint y: 171, endPoint x: 430, endPoint y: 171, distance: 25.3
click at [430, 171] on textarea "Adds $5 per shipment to all FedEx Overnight methods to cover FedEx surcharges n…" at bounding box center [382, 180] width 143 height 30
type textarea "Adds $5 per shipment to all FedEx 2Day, methods to cover FedEx surcharges not s…"
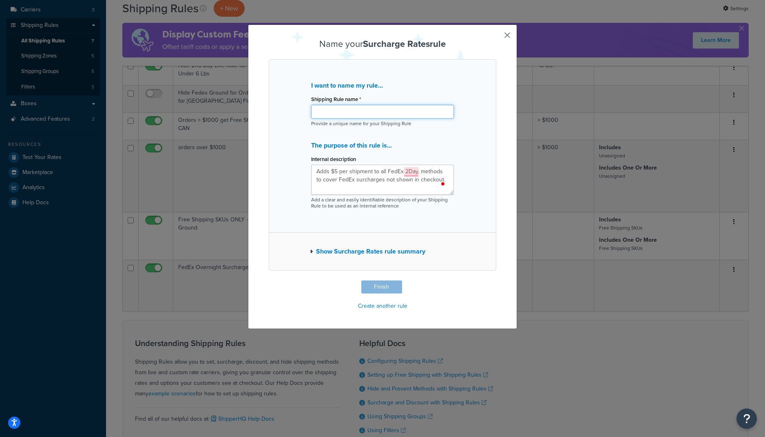
click at [350, 114] on input "Shipping Rule name *" at bounding box center [382, 112] width 143 height 14
paste input "FedEx 2Day Surcharge +$5"
click at [316, 110] on input "FedEx 2Day Surcharge +$5" at bounding box center [382, 112] width 143 height 14
type input "FedEx 2Day Surcharge +$5"
click at [332, 182] on textarea "Adds $5 per shipment to all FedEx 2Day, methods to cover FedEx surcharges not s…" at bounding box center [382, 180] width 143 height 30
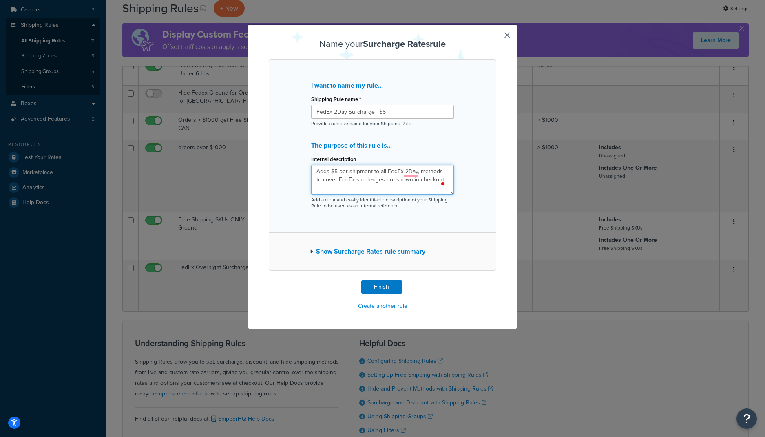
click at [332, 182] on textarea "Adds $5 per shipment to all FedEx 2Day, methods to cover FedEx surcharges not s…" at bounding box center [382, 180] width 143 height 30
click at [318, 173] on textarea "Adds $5 per shipment to all FedEx 2Day, methods to cover FedEx surcharges not s…" at bounding box center [382, 180] width 143 height 30
paste textarea "$5 per shipment to FedEx 2Day and 2Day Saturday to cover fuel & residential"
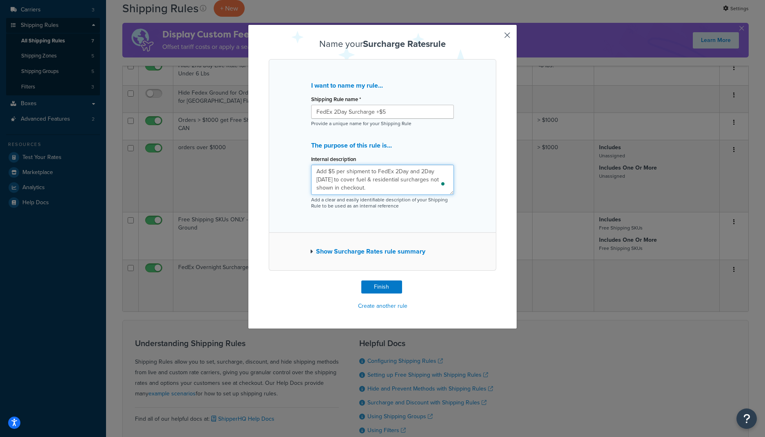
type textarea "Add $5 per shipment to FedEx 2Day and 2Day Saturday to cover fuel & residential…"
click at [394, 251] on button "Show Surcharge Rates rule summary" at bounding box center [367, 251] width 115 height 11
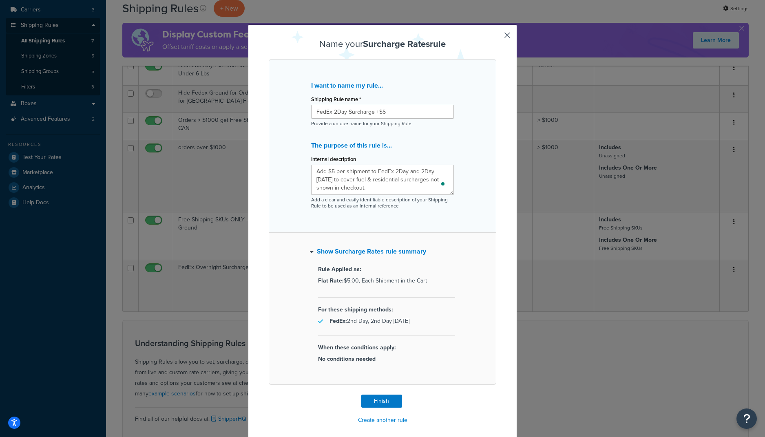
scroll to position [6, 0]
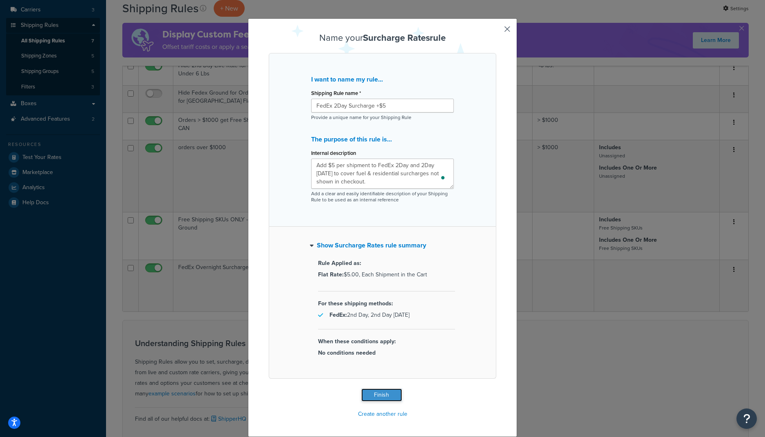
click at [381, 393] on button "Finish" at bounding box center [381, 395] width 41 height 13
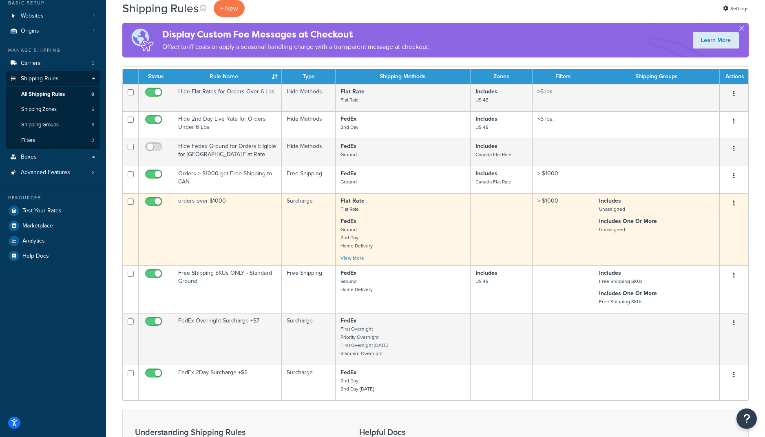
scroll to position [51, 0]
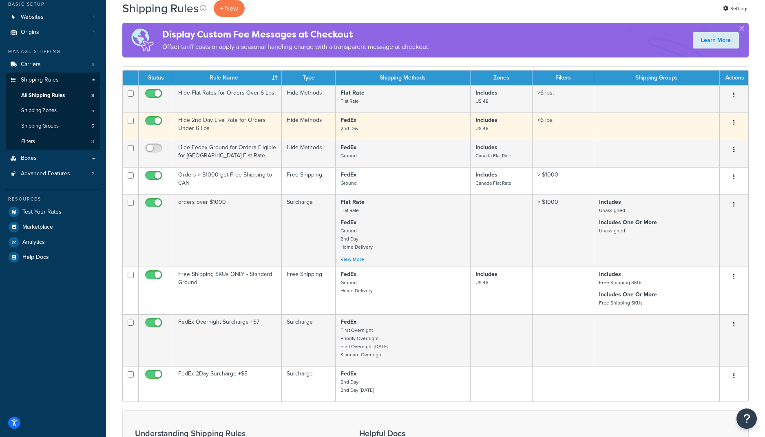
click at [243, 130] on td "Hide 2nd Day Live Rate for Orders Under 6 Lbs" at bounding box center [227, 126] width 108 height 27
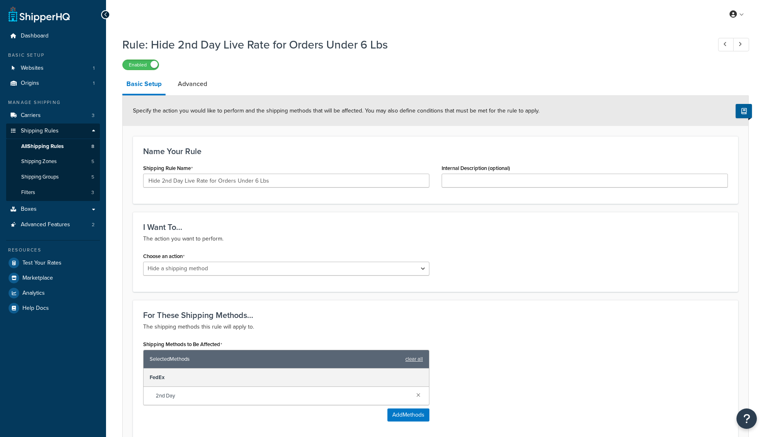
select select "HIDE"
click at [105, 11] on div at bounding box center [105, 14] width 9 height 9
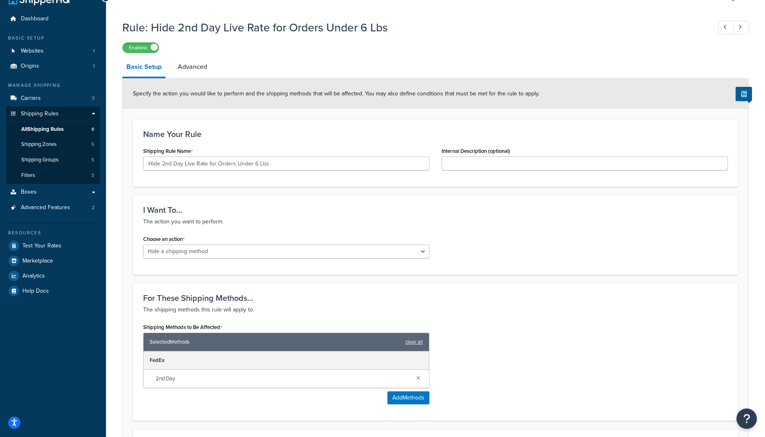
scroll to position [26, 0]
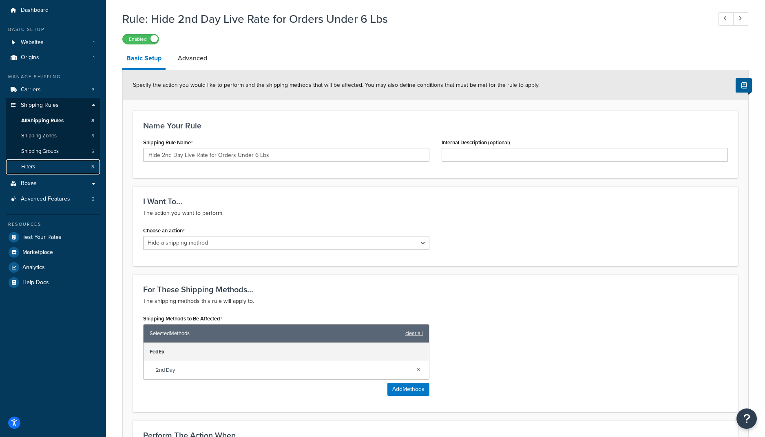
click at [62, 164] on link "Filters 3" at bounding box center [53, 166] width 94 height 15
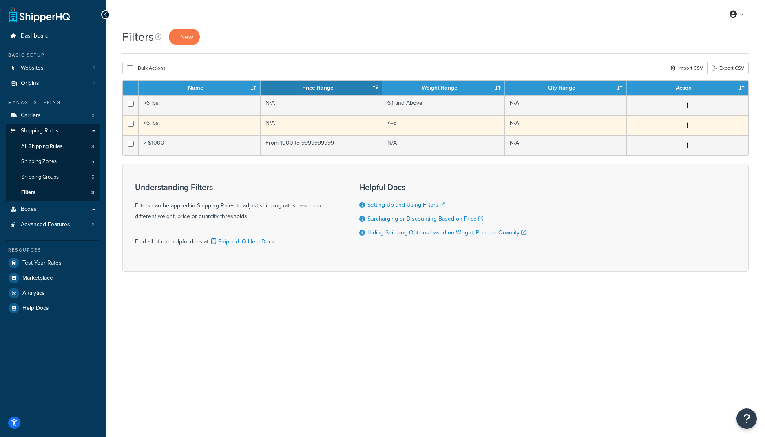
click at [221, 128] on td "<6 lbs." at bounding box center [200, 125] width 122 height 20
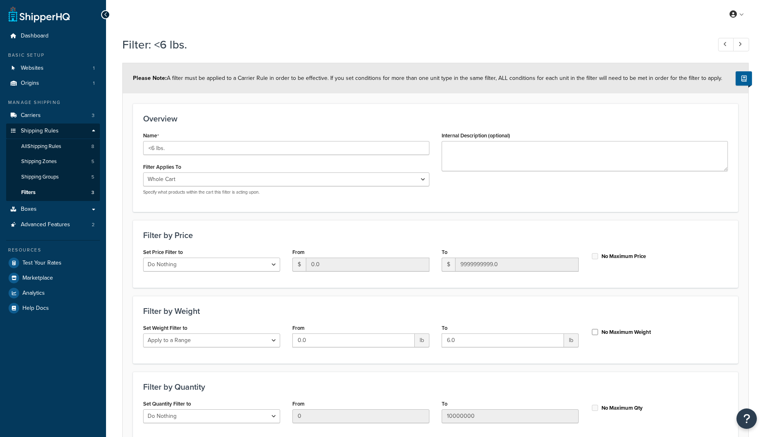
select select "range"
click at [106, 15] on icon at bounding box center [106, 15] width 4 height 6
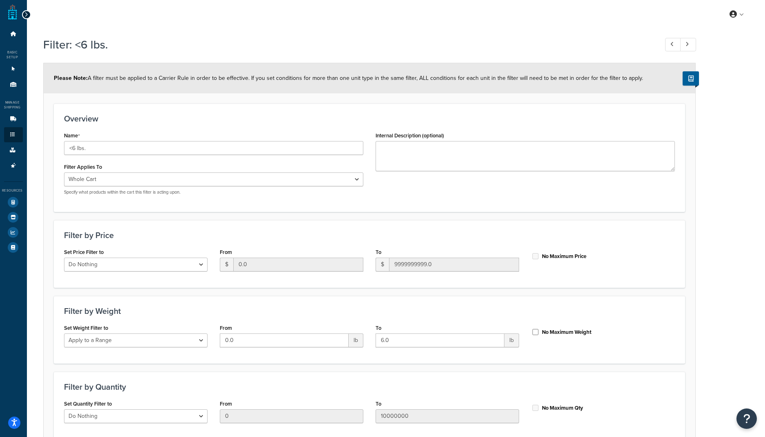
click at [24, 15] on icon at bounding box center [26, 15] width 4 height 6
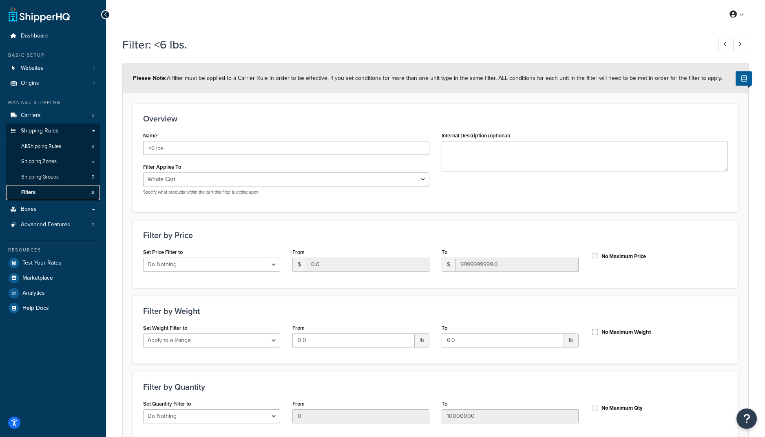
click at [66, 197] on link "Filters 3" at bounding box center [53, 192] width 94 height 15
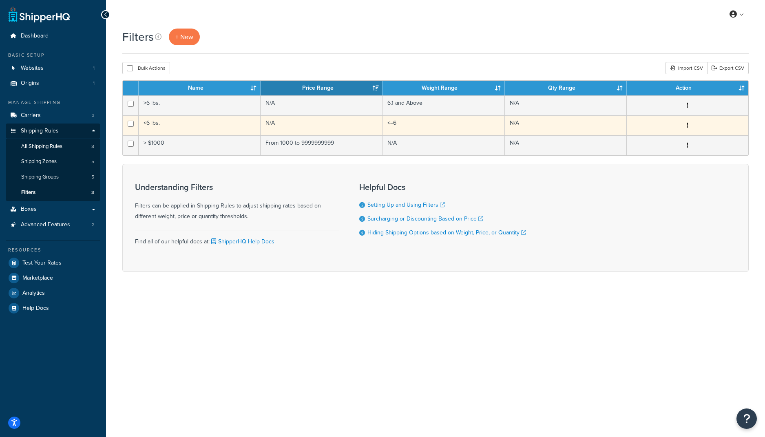
click at [689, 123] on button "button" at bounding box center [687, 125] width 11 height 13
click at [585, 142] on link "Edit" at bounding box center [565, 141] width 64 height 17
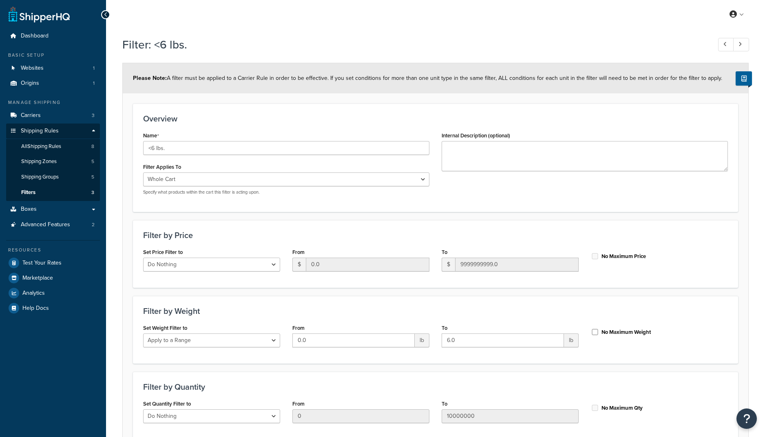
select select "range"
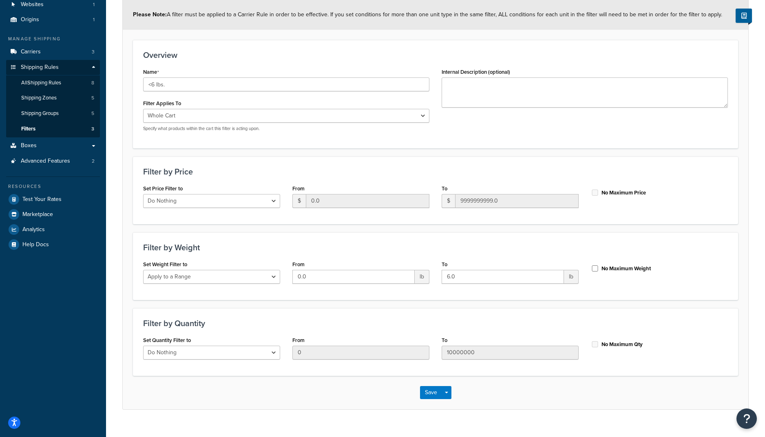
scroll to position [77, 0]
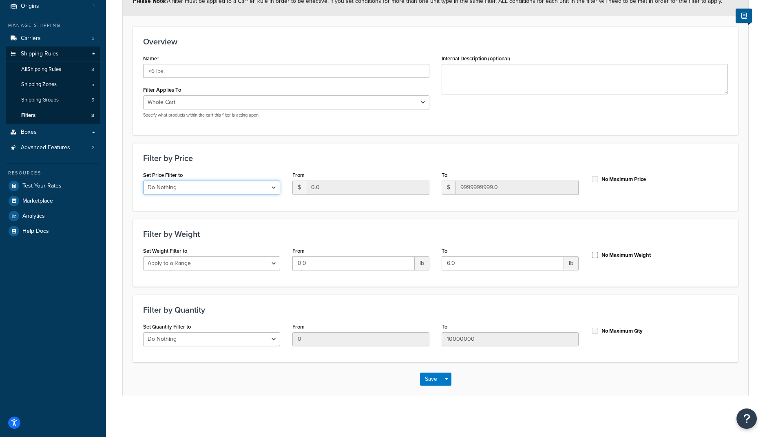
click at [273, 190] on select "Do Nothing Apply to a Range" at bounding box center [211, 188] width 137 height 14
click at [270, 264] on select "Do Nothing Apply to a Range" at bounding box center [211, 264] width 137 height 14
click at [41, 70] on span "All Shipping Rules" at bounding box center [41, 69] width 40 height 7
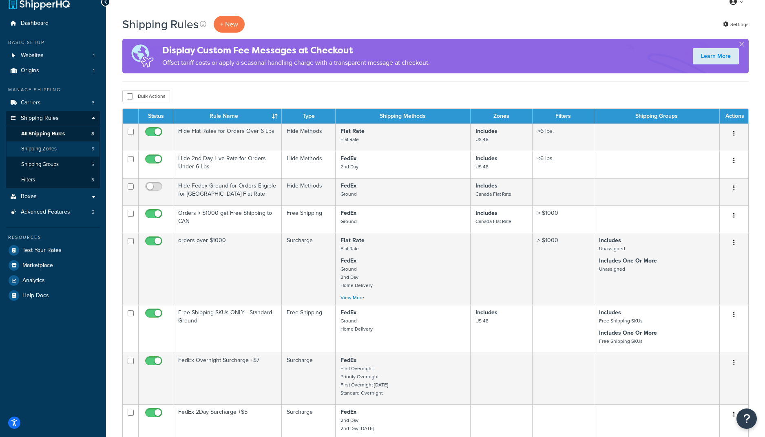
scroll to position [14, 0]
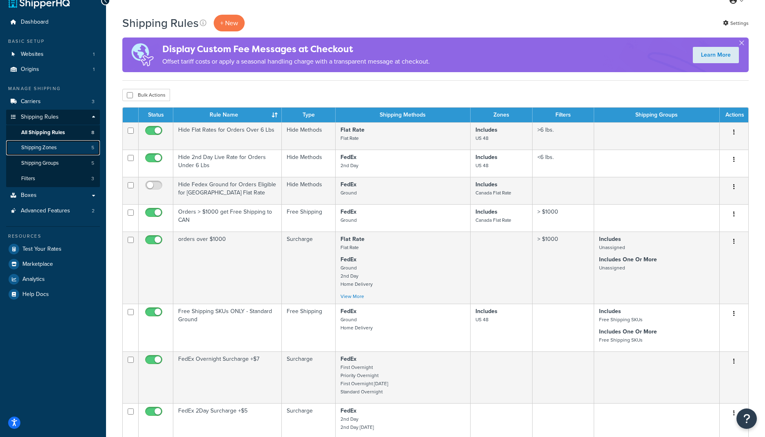
click at [50, 143] on link "Shipping Zones 5" at bounding box center [53, 147] width 94 height 15
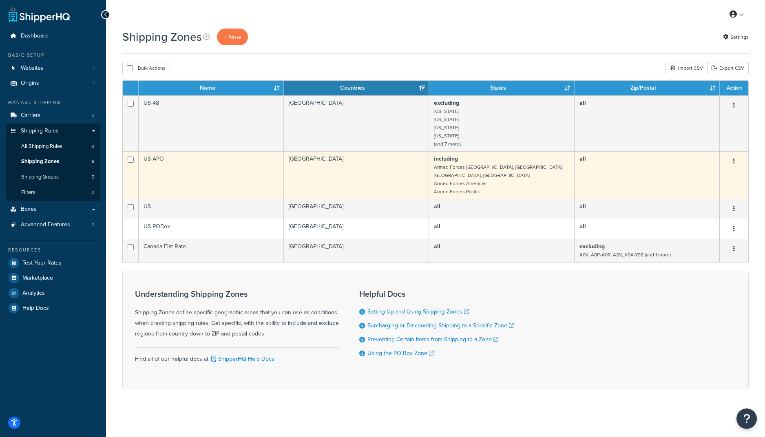
click at [516, 180] on td "including Armed Forces Europe, Middle East, Africa, Canada Armed Forces America…" at bounding box center [501, 175] width 145 height 48
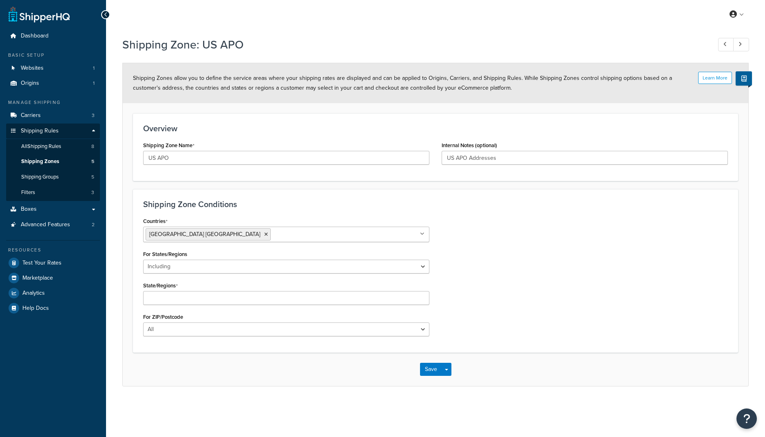
select select "including"
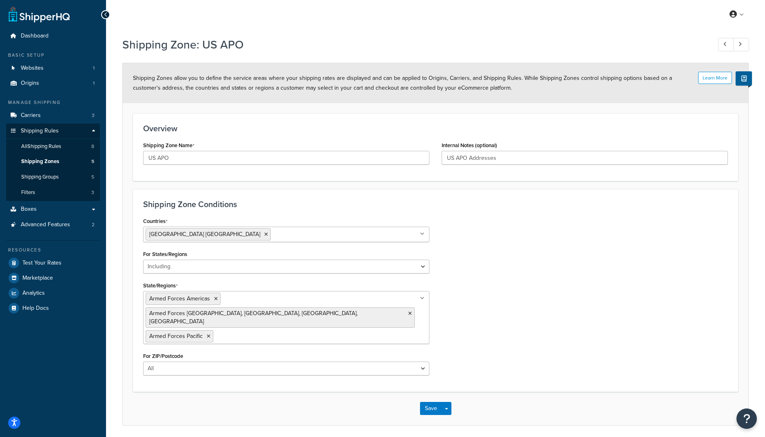
scroll to position [7, 0]
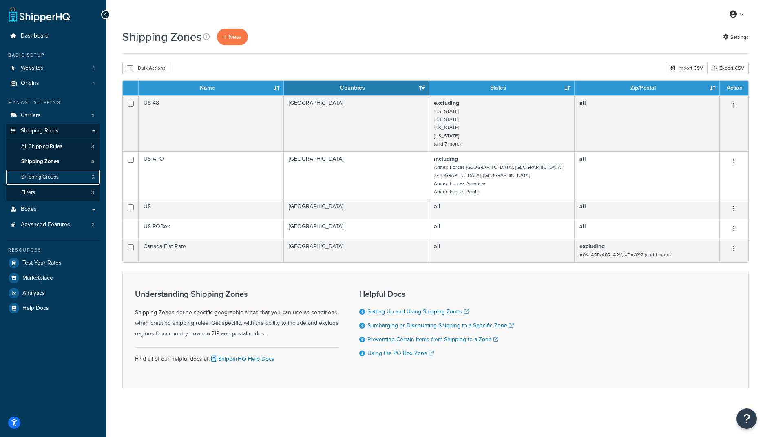
click at [72, 179] on link "Shipping Groups 5" at bounding box center [53, 177] width 94 height 15
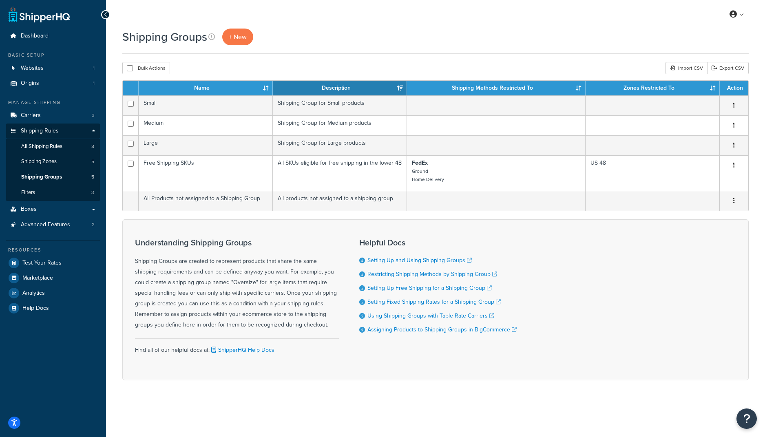
click at [315, 67] on div "Bulk Actions Duplicate [GEOGRAPHIC_DATA] Import CSV Export CSV" at bounding box center [435, 68] width 627 height 12
